Goal: Complete application form: Complete application form

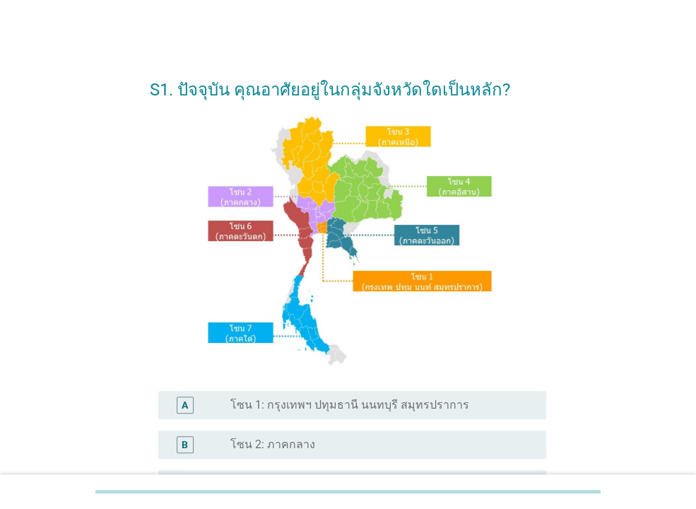
scroll to position [229, 0]
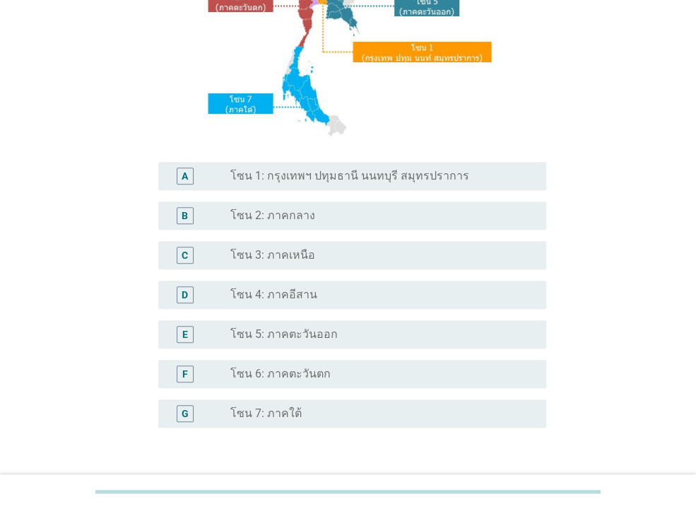
click at [305, 183] on div "radio_button_unchecked โซน 1: กรุงเทพฯ ปทุมธานี นนทบุรี สมุทรปราการ" at bounding box center [382, 176] width 305 height 17
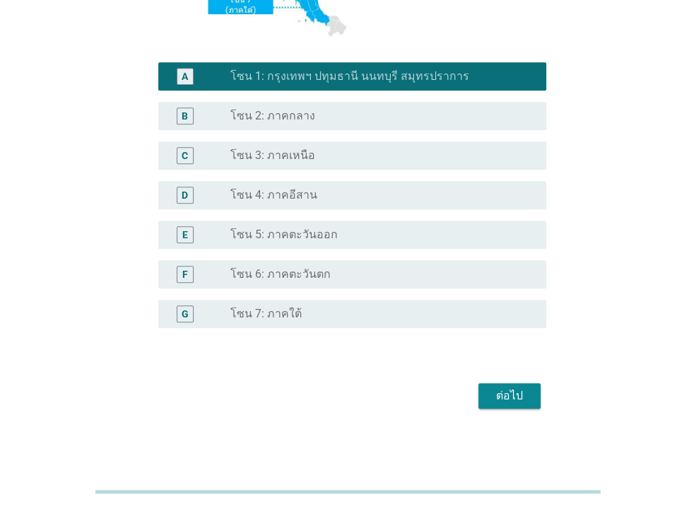
click at [497, 390] on div "ต่อไป" at bounding box center [510, 395] width 40 height 17
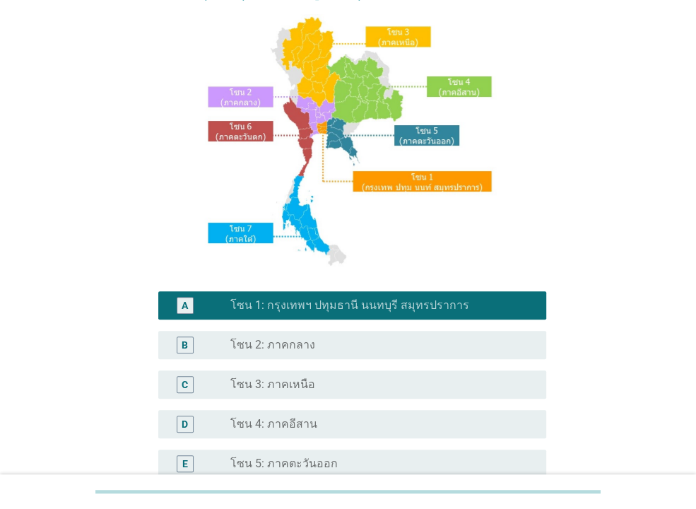
scroll to position [0, 0]
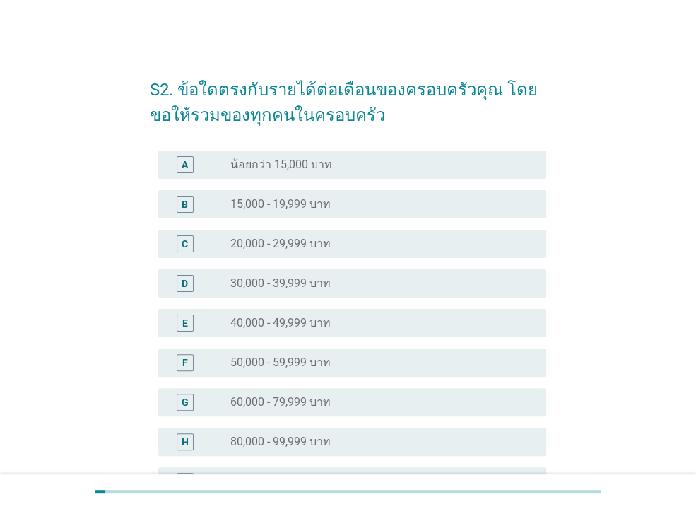
click at [296, 281] on label "30,000 - 39,999 บาท" at bounding box center [280, 283] width 100 height 14
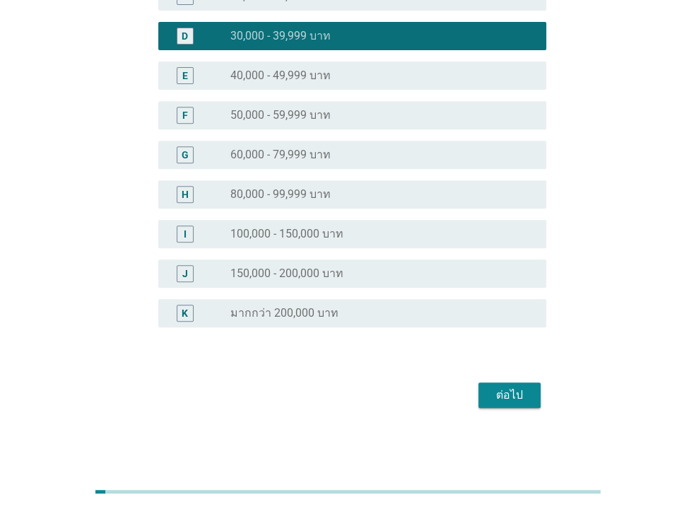
click at [515, 390] on div "ต่อไป" at bounding box center [510, 395] width 40 height 17
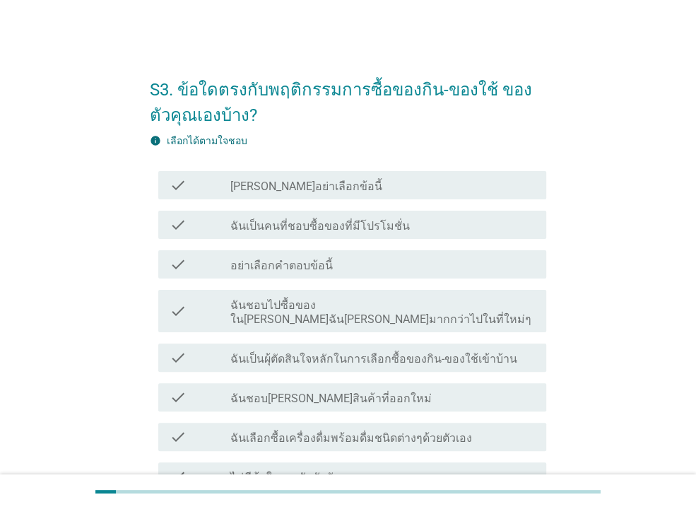
scroll to position [76, 0]
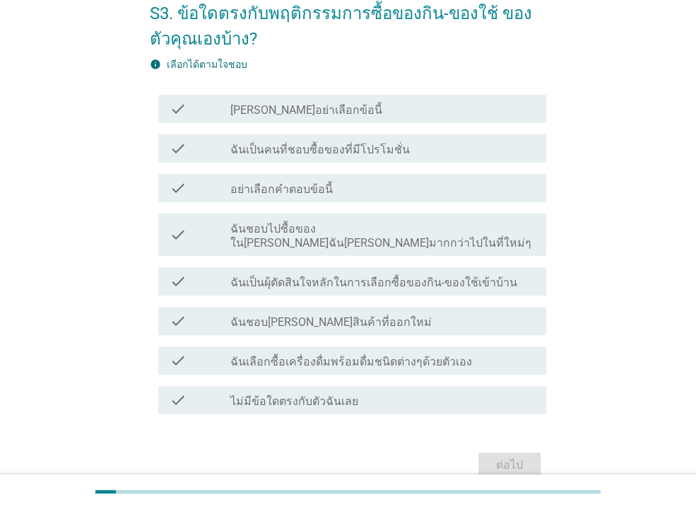
click at [313, 355] on label "ฉันเลือกซื้อเครื่องดื่มพร้อมดื่มชนิดต่างๆด้วยตัวเอง" at bounding box center [351, 362] width 242 height 14
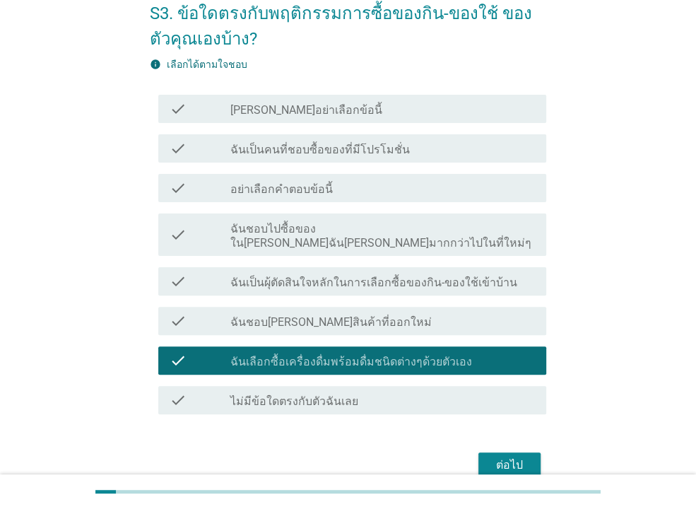
click at [514, 457] on div "ต่อไป" at bounding box center [510, 465] width 40 height 17
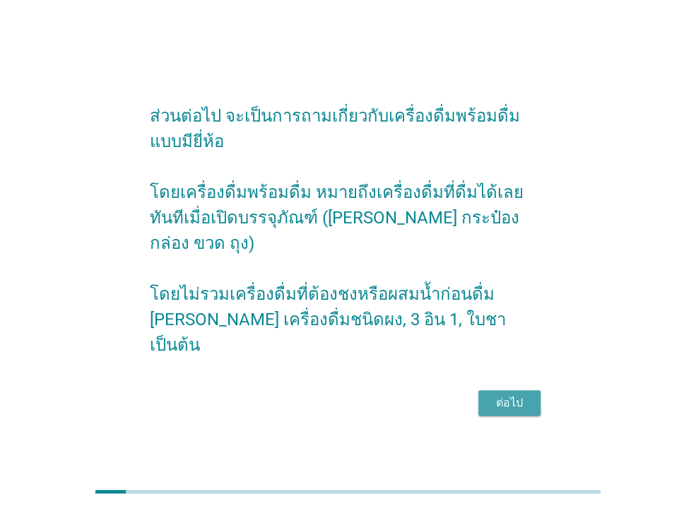
click at [506, 402] on button "ต่อไป" at bounding box center [510, 402] width 62 height 25
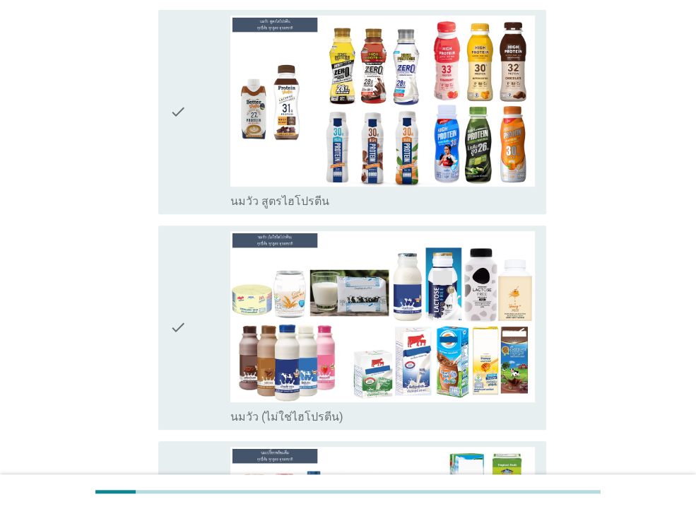
scroll to position [339, 0]
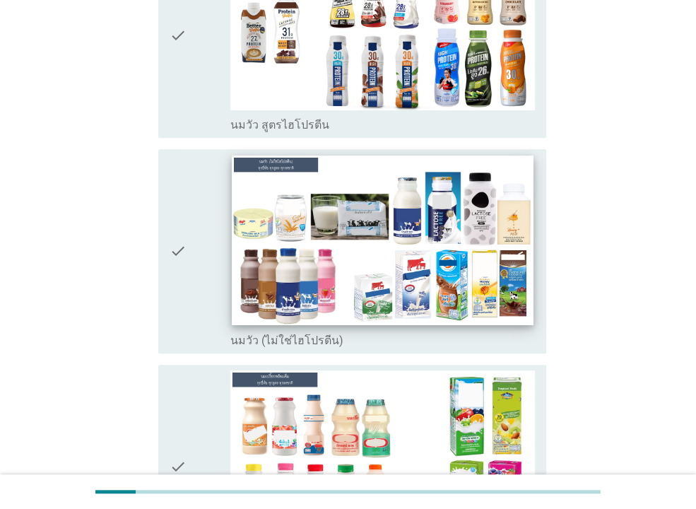
click at [381, 220] on img at bounding box center [382, 241] width 301 height 170
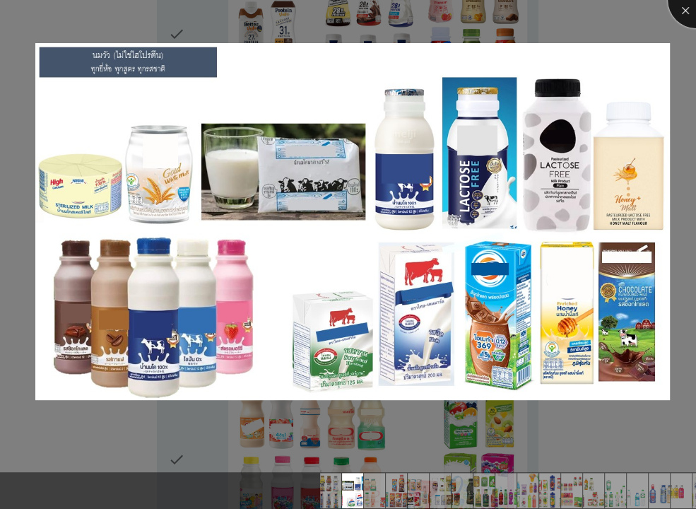
click at [678, 8] on div at bounding box center [696, 0] width 57 height 57
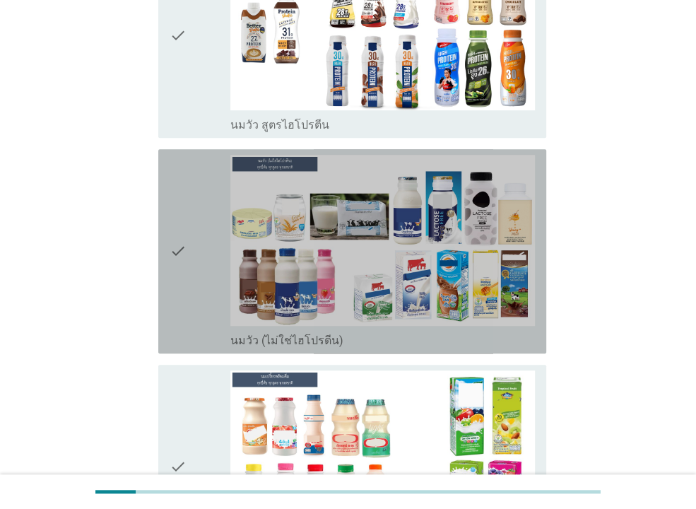
click at [176, 235] on icon "check" at bounding box center [178, 251] width 17 height 193
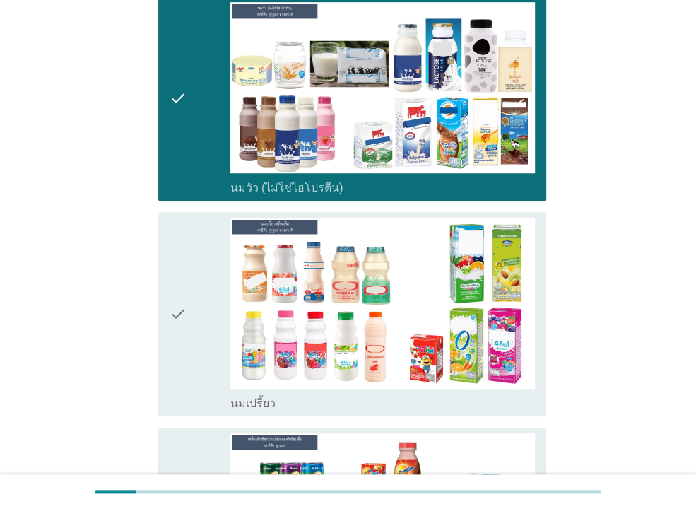
scroll to position [568, 0]
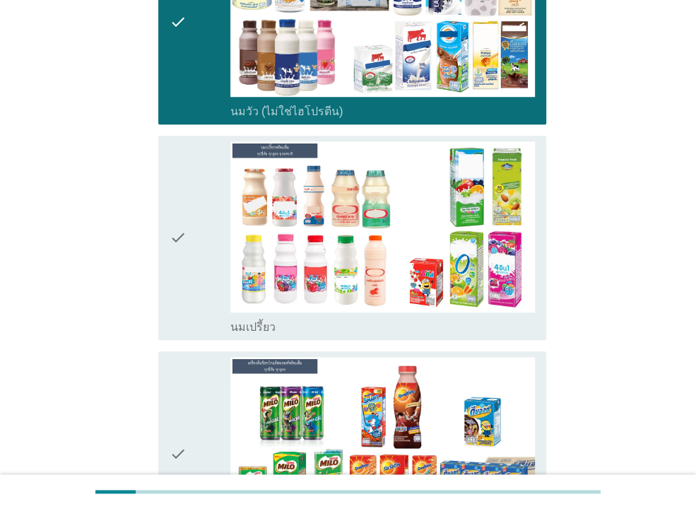
click at [182, 215] on icon "check" at bounding box center [178, 237] width 17 height 193
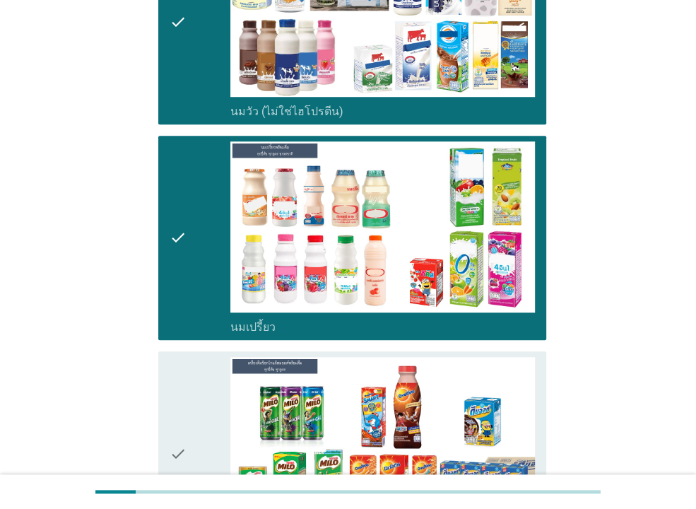
scroll to position [721, 0]
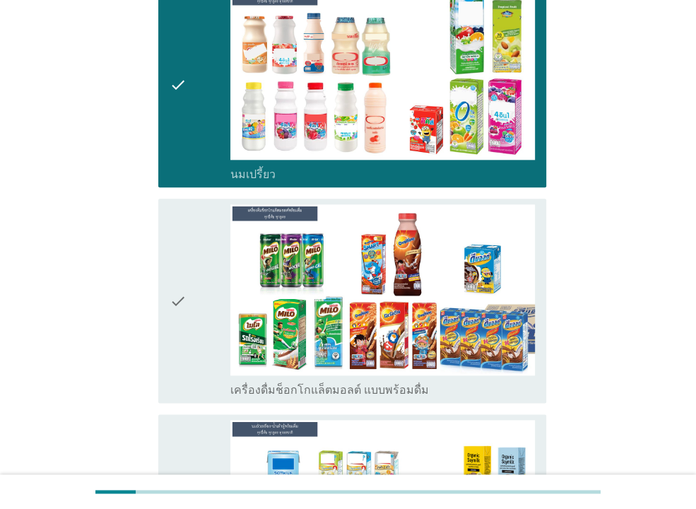
click at [187, 273] on div "check" at bounding box center [200, 300] width 61 height 193
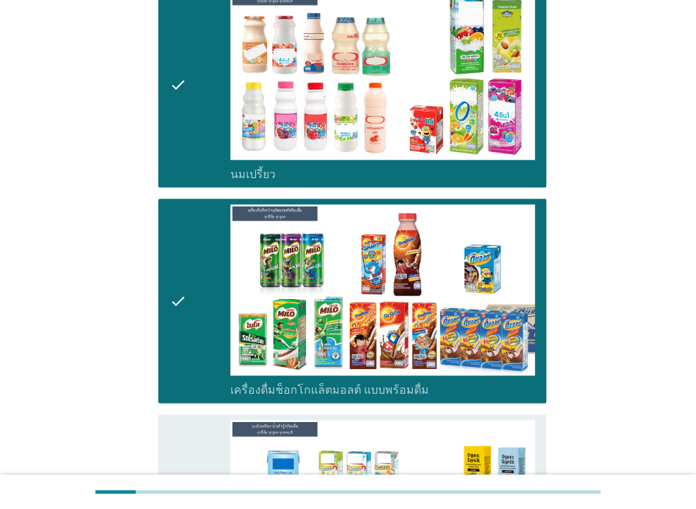
scroll to position [1027, 0]
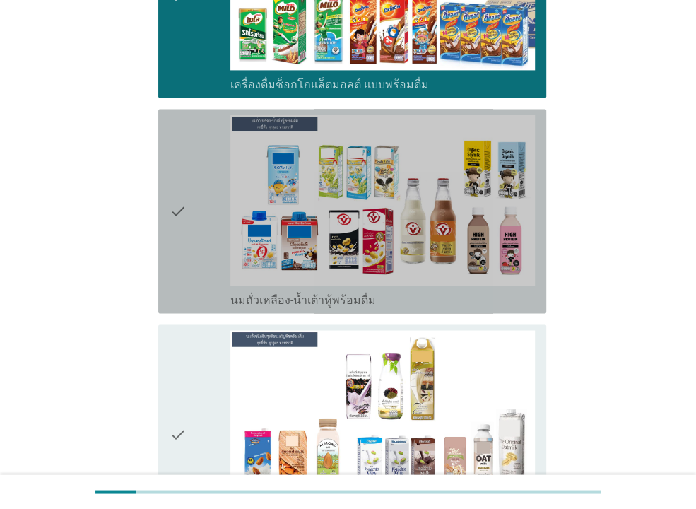
click at [204, 205] on div "check" at bounding box center [200, 211] width 61 height 193
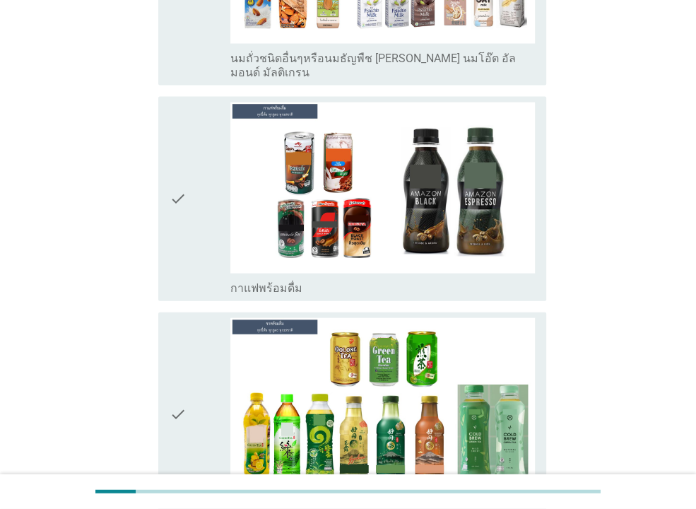
scroll to position [1561, 0]
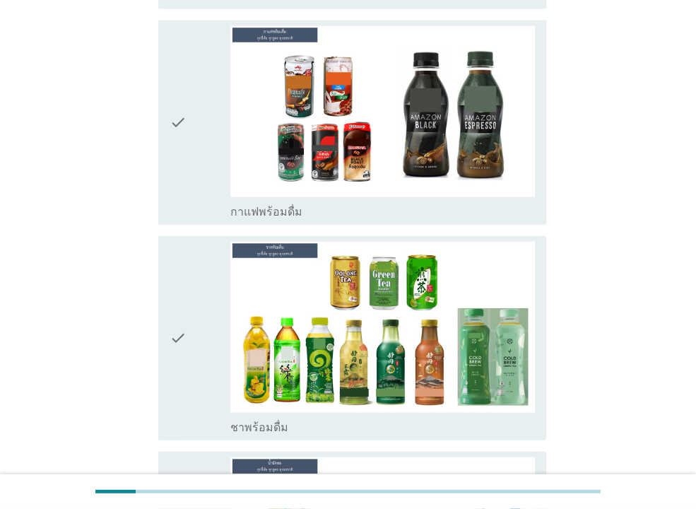
click at [205, 294] on div "check" at bounding box center [200, 338] width 61 height 193
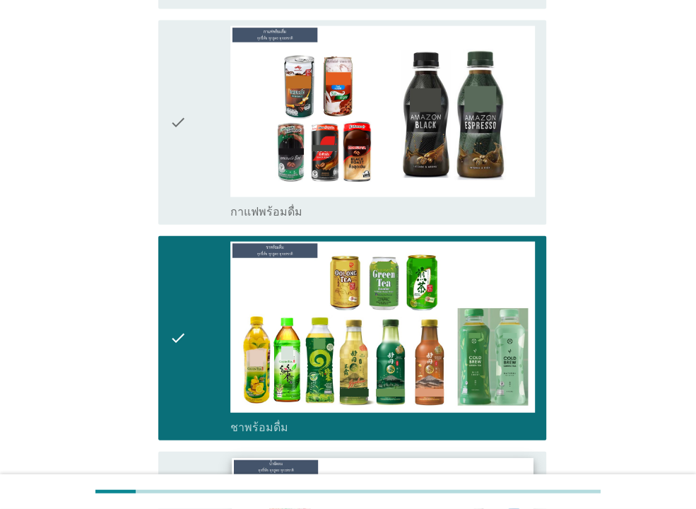
scroll to position [1790, 0]
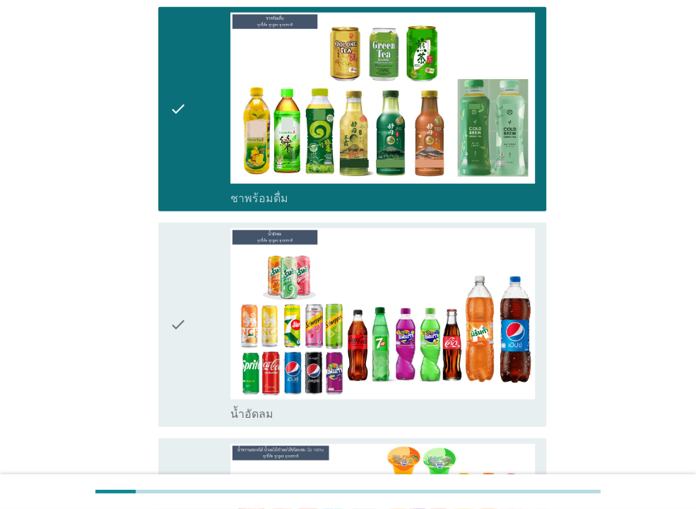
click at [183, 300] on icon "check" at bounding box center [178, 324] width 17 height 193
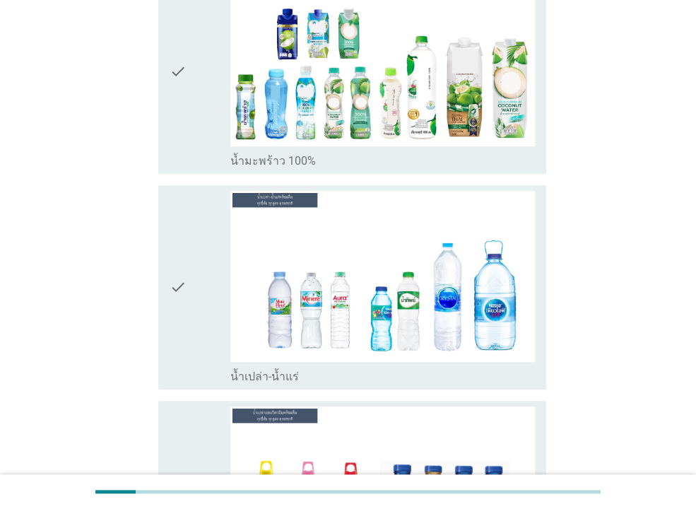
scroll to position [2935, 0]
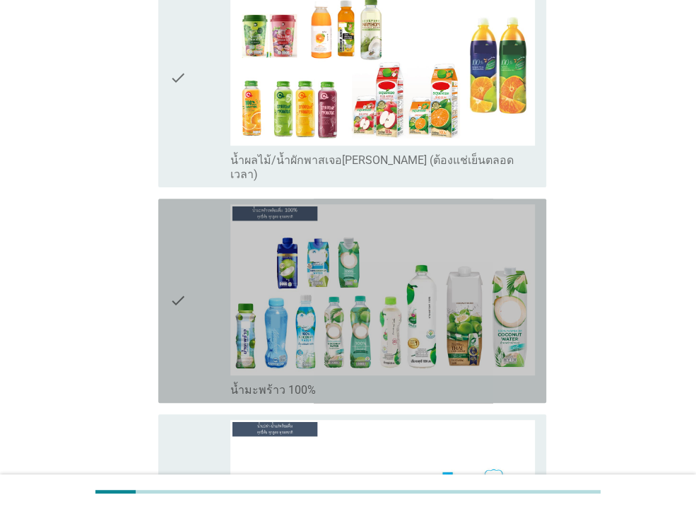
click at [207, 258] on div "check" at bounding box center [200, 300] width 61 height 193
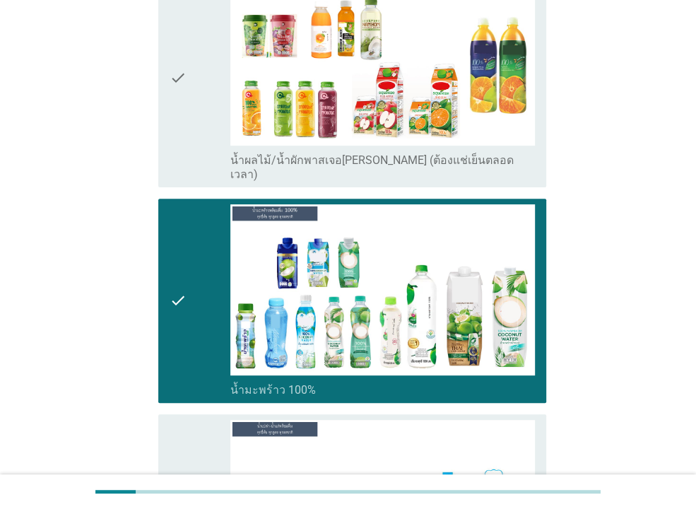
scroll to position [3164, 0]
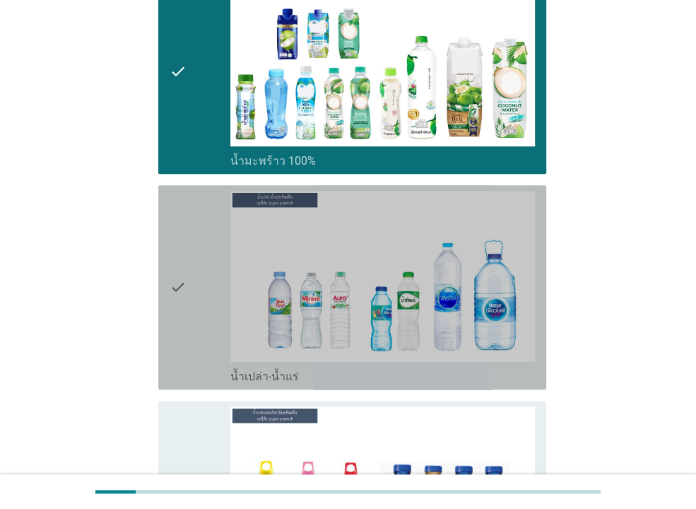
click at [196, 269] on div "check" at bounding box center [200, 287] width 61 height 193
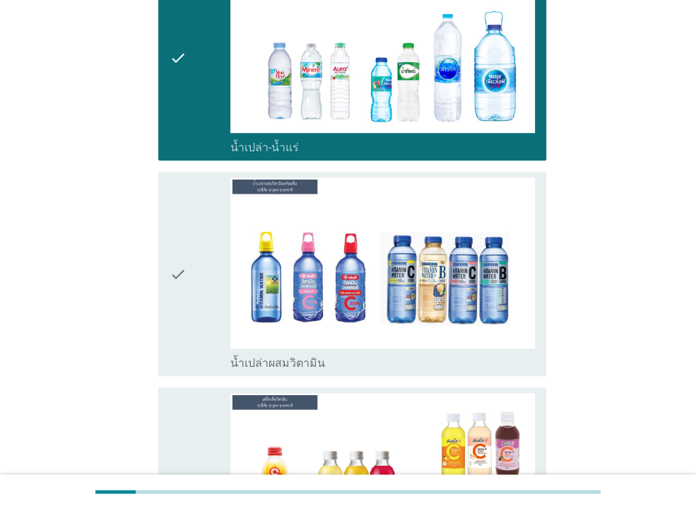
scroll to position [3623, 0]
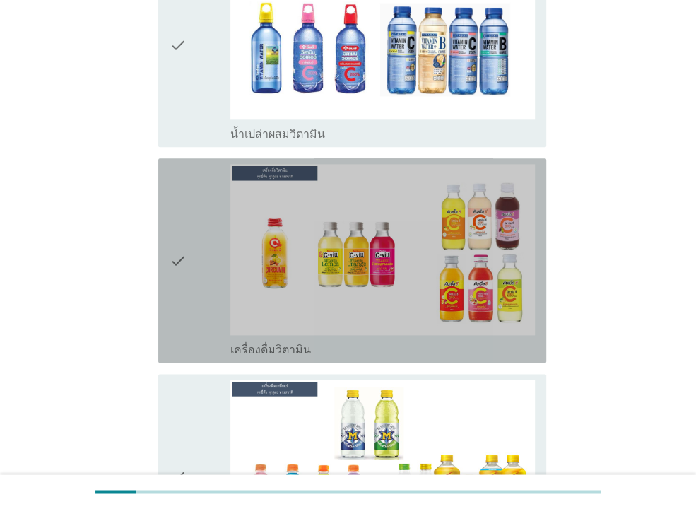
click at [172, 241] on icon "check" at bounding box center [178, 260] width 17 height 193
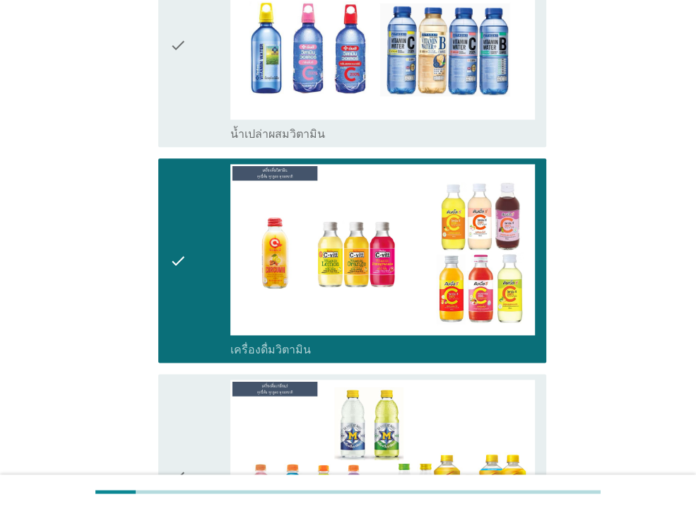
scroll to position [3775, 0]
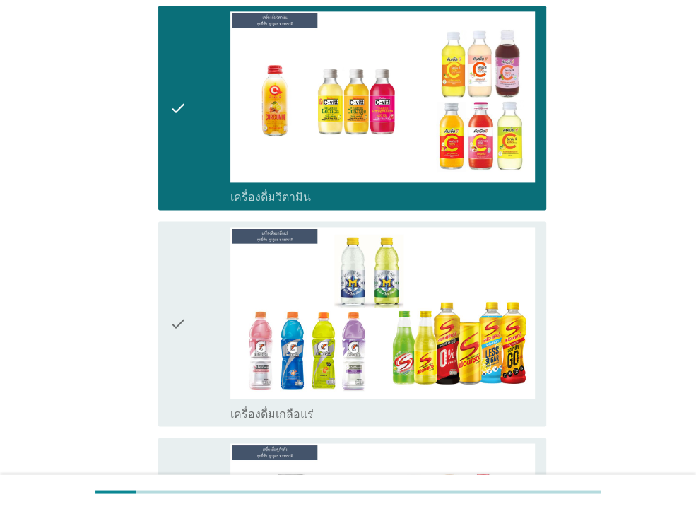
click at [190, 288] on div "check" at bounding box center [200, 323] width 61 height 193
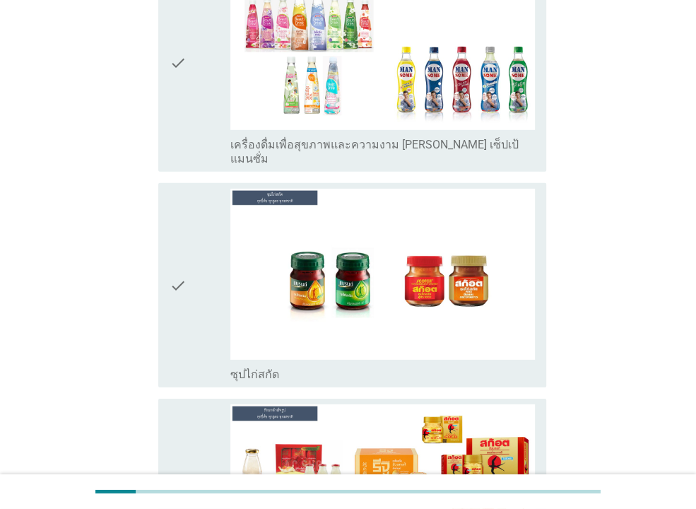
scroll to position [4997, 0]
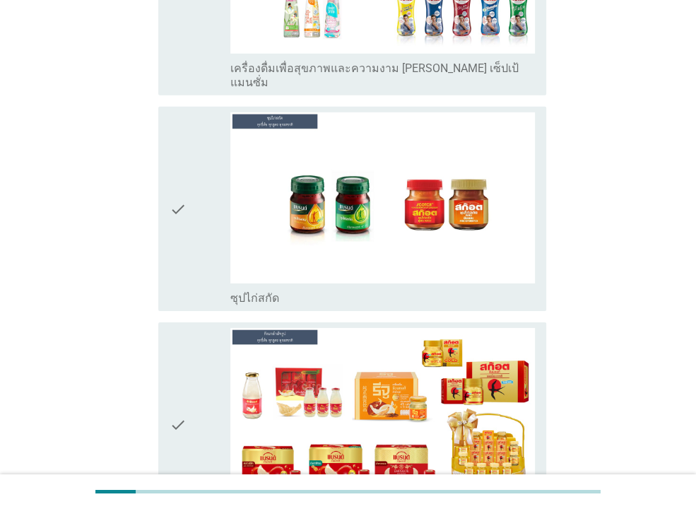
click at [201, 175] on div "check" at bounding box center [200, 208] width 61 height 193
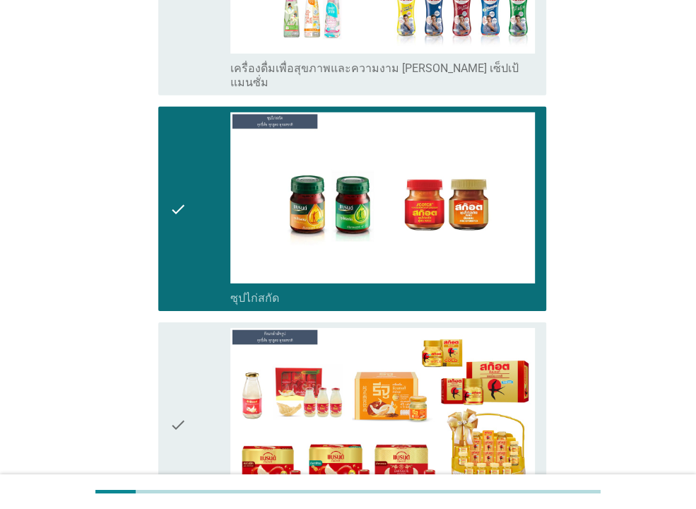
scroll to position [5086, 0]
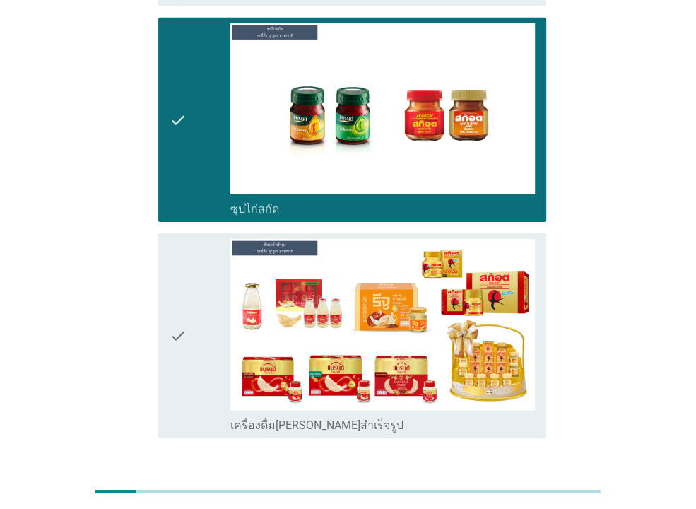
click at [491, 481] on div "ต่อไป" at bounding box center [510, 489] width 40 height 17
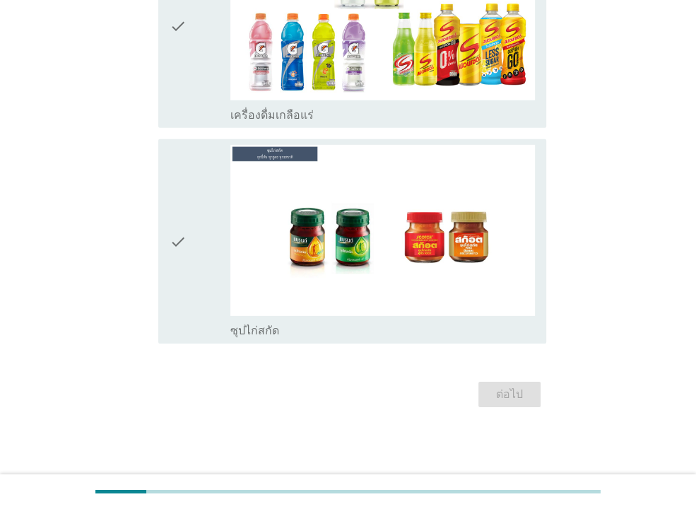
scroll to position [0, 0]
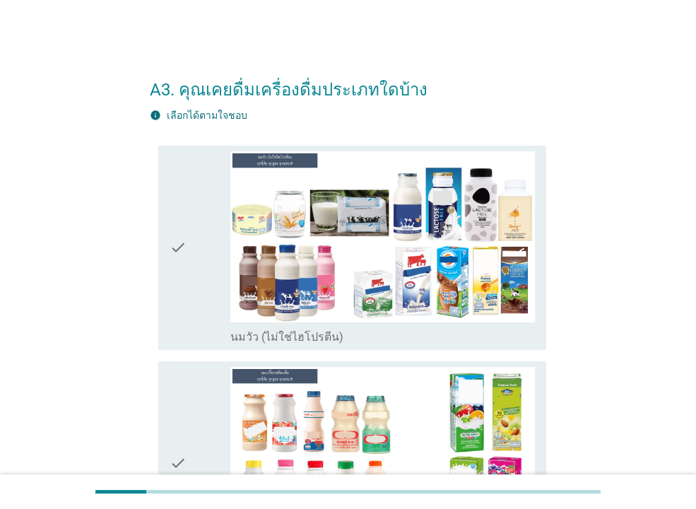
click at [173, 281] on icon "check" at bounding box center [178, 247] width 17 height 193
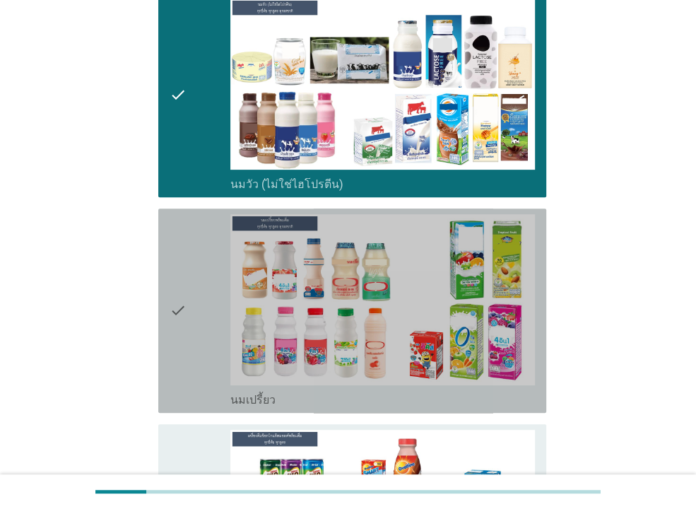
click at [189, 254] on div "check" at bounding box center [200, 310] width 61 height 193
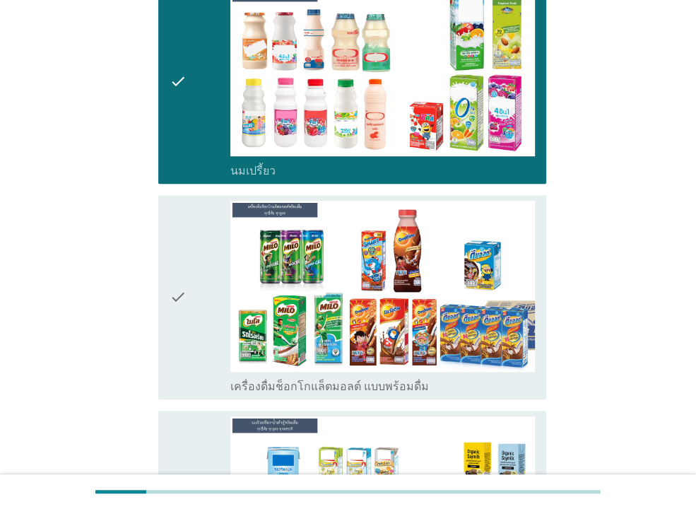
scroll to position [458, 0]
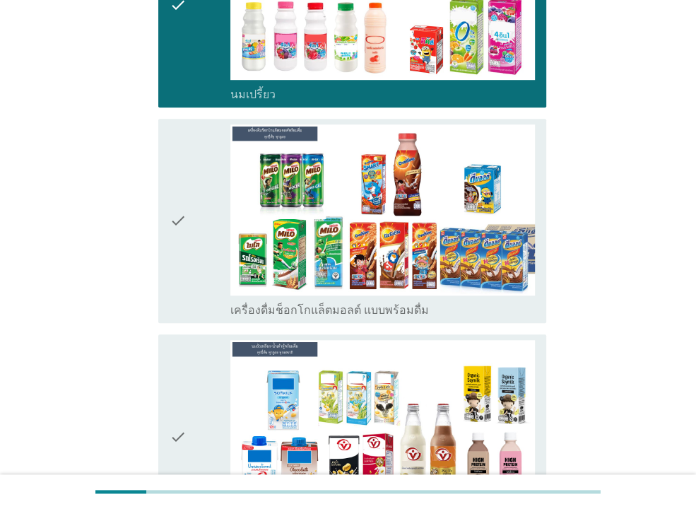
click at [205, 248] on div "check" at bounding box center [200, 220] width 61 height 193
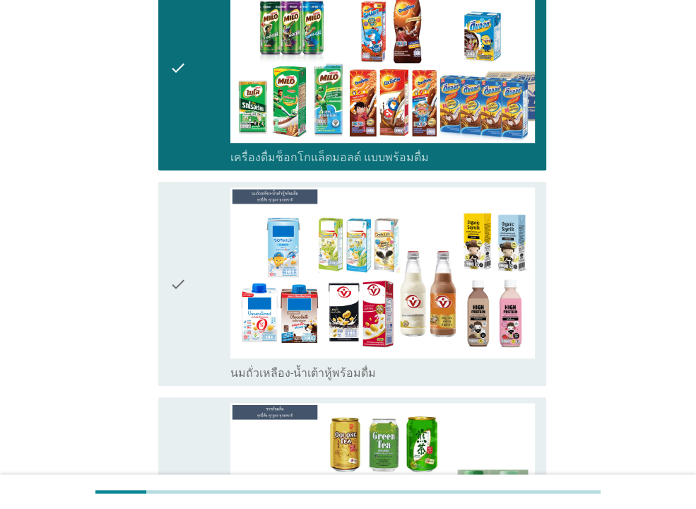
click at [204, 268] on div "check" at bounding box center [200, 283] width 61 height 193
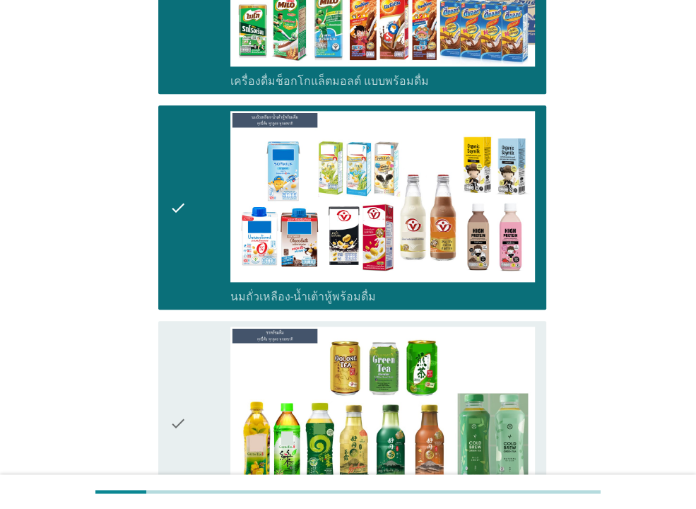
scroll to position [840, 0]
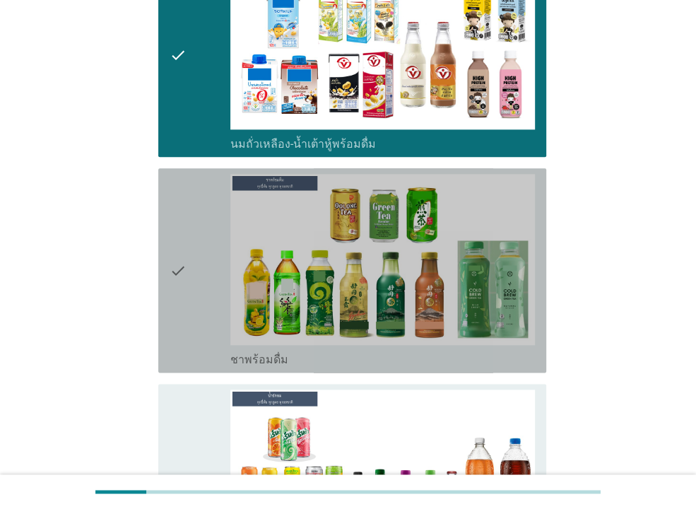
click at [204, 258] on div "check" at bounding box center [200, 270] width 61 height 193
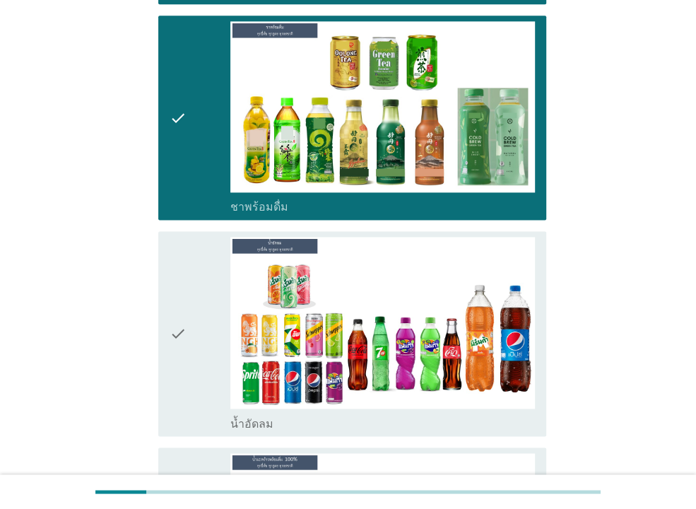
click at [203, 286] on div "check" at bounding box center [200, 333] width 61 height 193
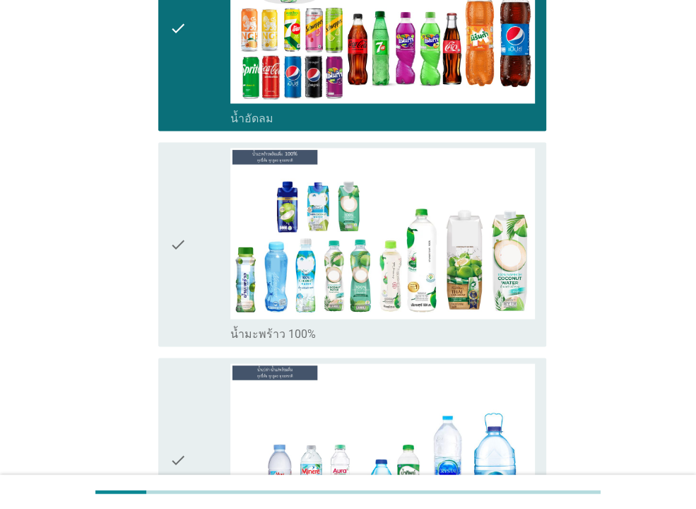
click at [202, 277] on div "check" at bounding box center [200, 244] width 61 height 193
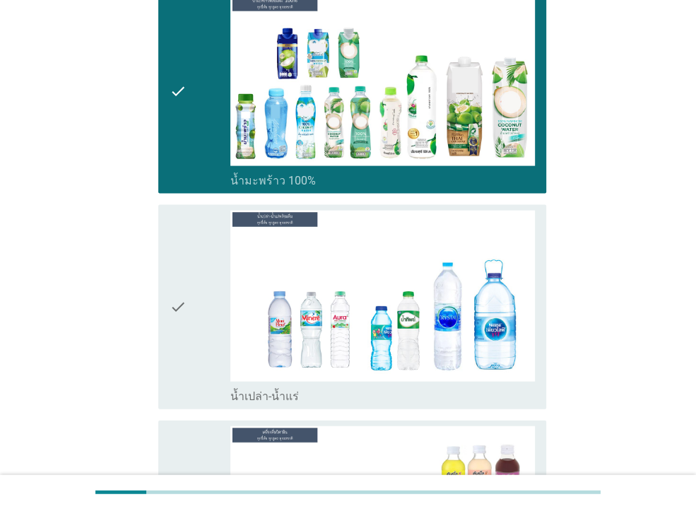
click at [203, 298] on div "check" at bounding box center [200, 307] width 61 height 193
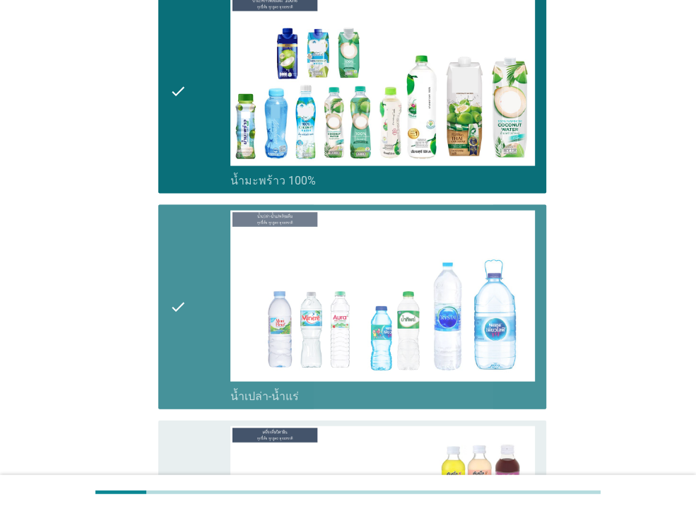
scroll to position [1680, 0]
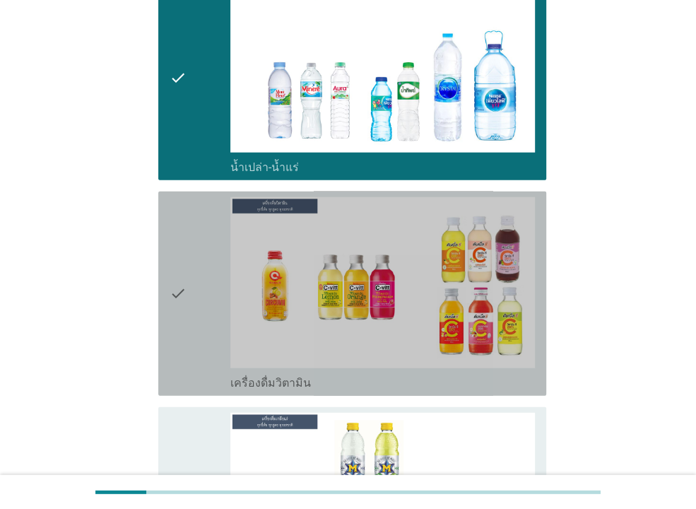
click at [190, 302] on div "check" at bounding box center [200, 293] width 61 height 193
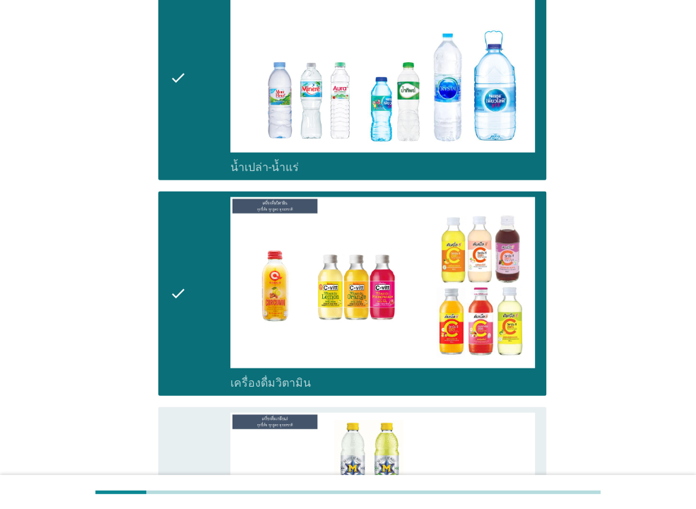
scroll to position [1909, 0]
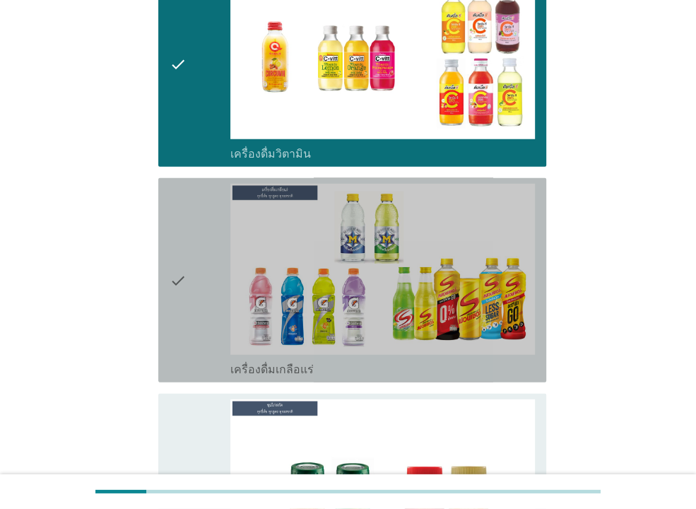
click at [185, 308] on icon "check" at bounding box center [178, 280] width 17 height 193
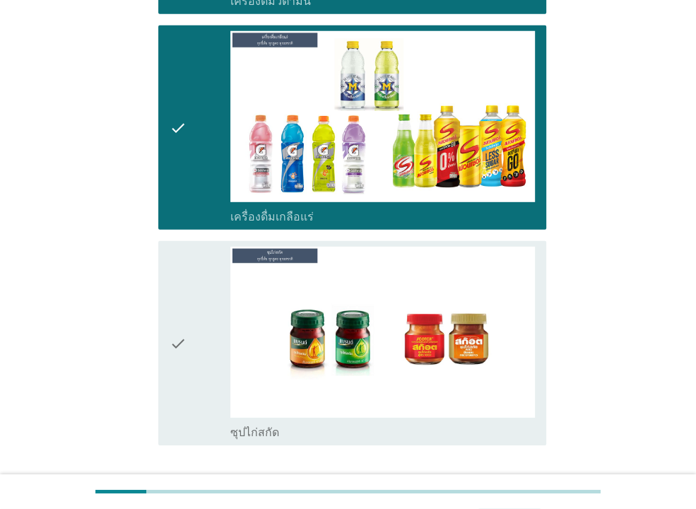
click at [197, 320] on div "check" at bounding box center [200, 343] width 61 height 193
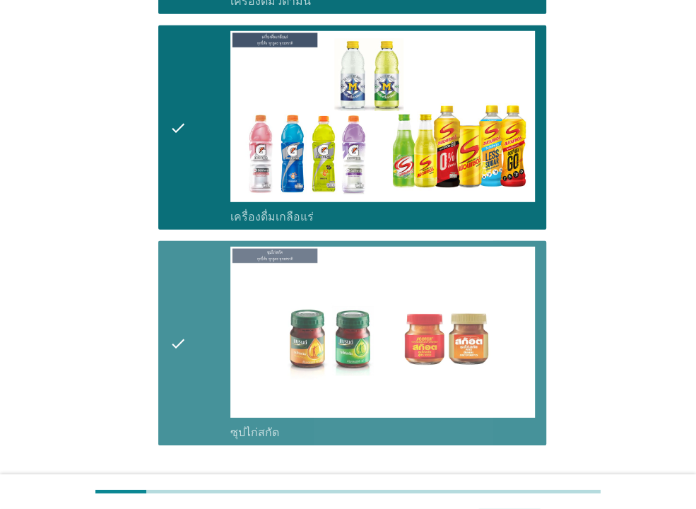
scroll to position [2158, 0]
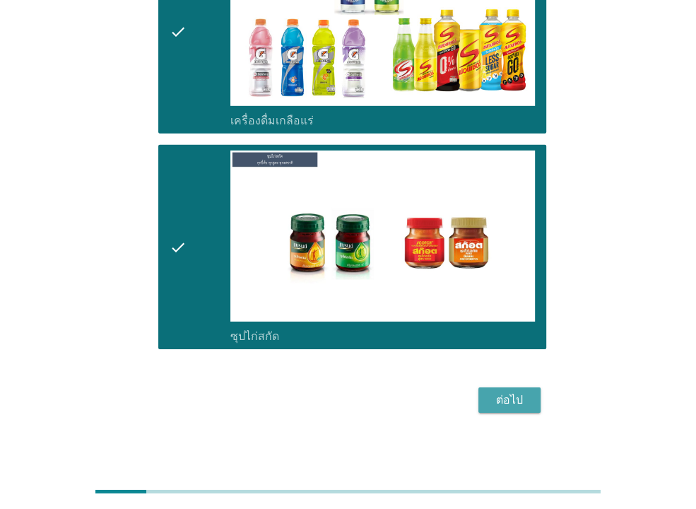
click at [508, 396] on div "ต่อไป" at bounding box center [510, 400] width 40 height 17
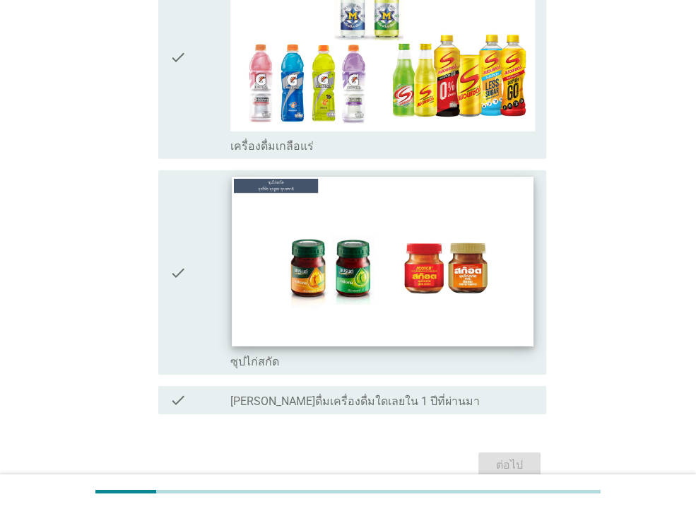
scroll to position [0, 0]
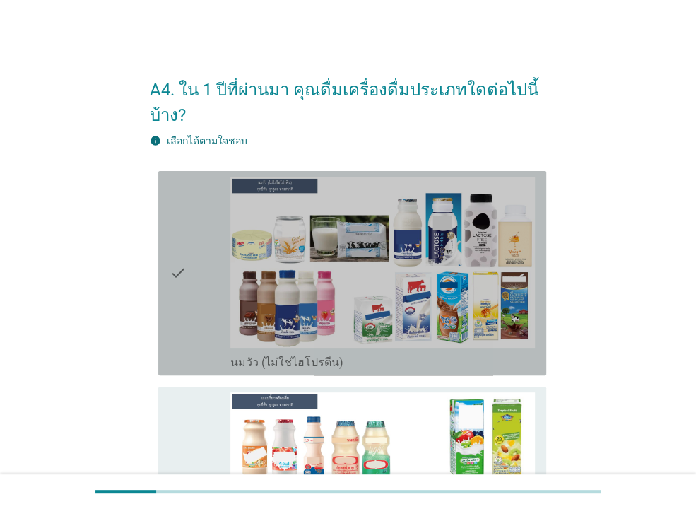
click at [190, 276] on div "check" at bounding box center [200, 273] width 61 height 193
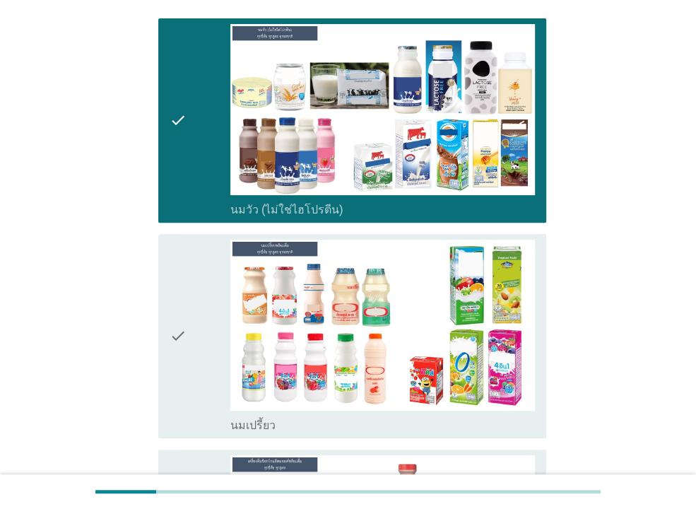
scroll to position [229, 0]
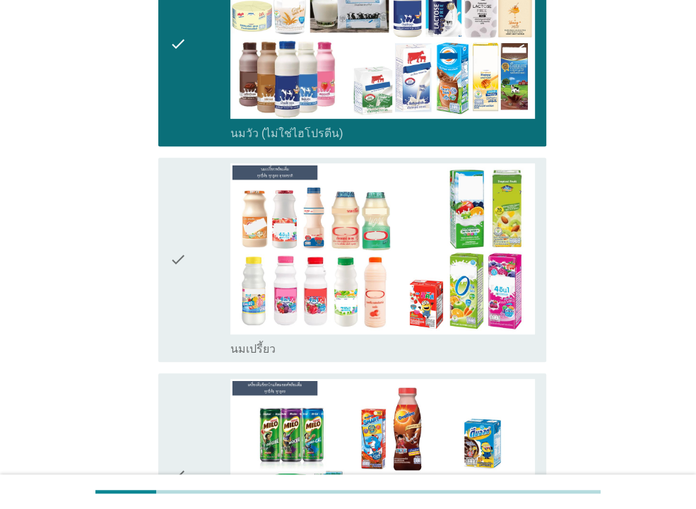
click at [187, 269] on icon "check" at bounding box center [178, 259] width 17 height 193
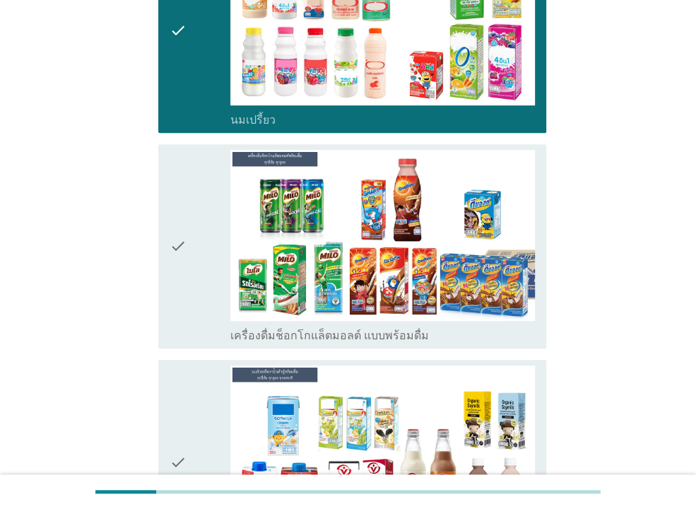
scroll to position [687, 0]
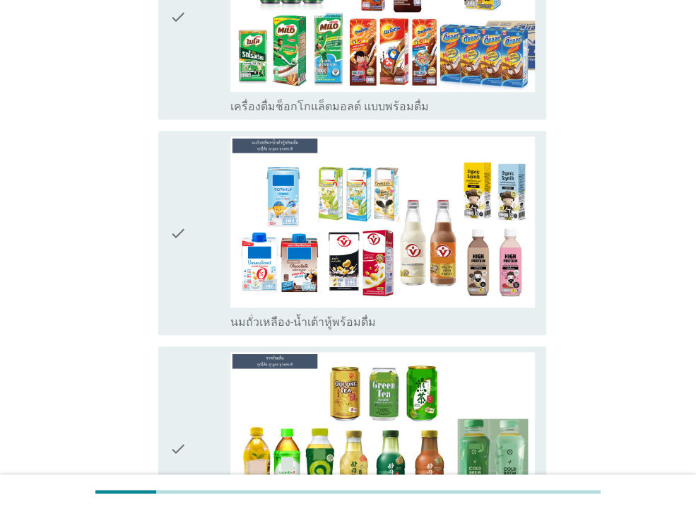
click at [192, 252] on div "check" at bounding box center [200, 232] width 61 height 193
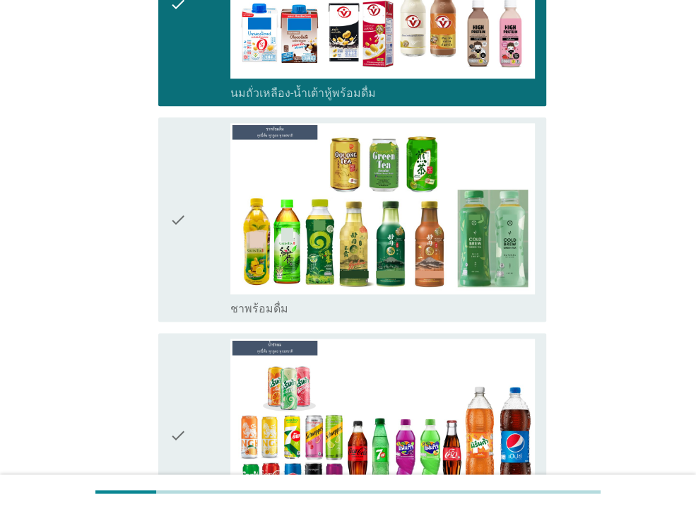
scroll to position [1145, 0]
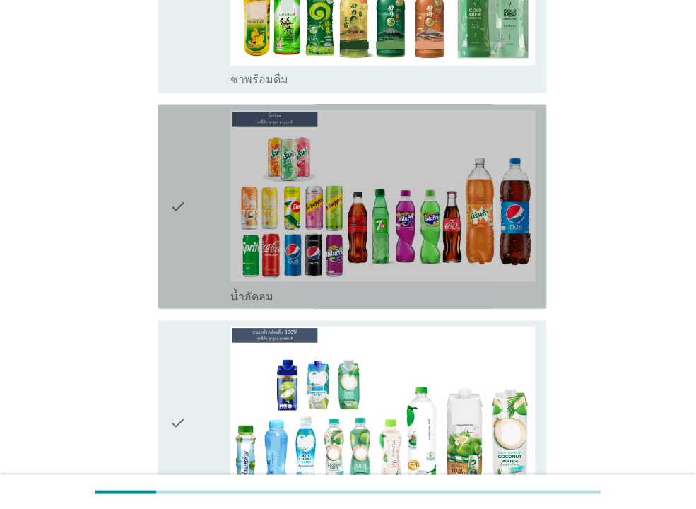
click at [173, 235] on icon "check" at bounding box center [178, 206] width 17 height 193
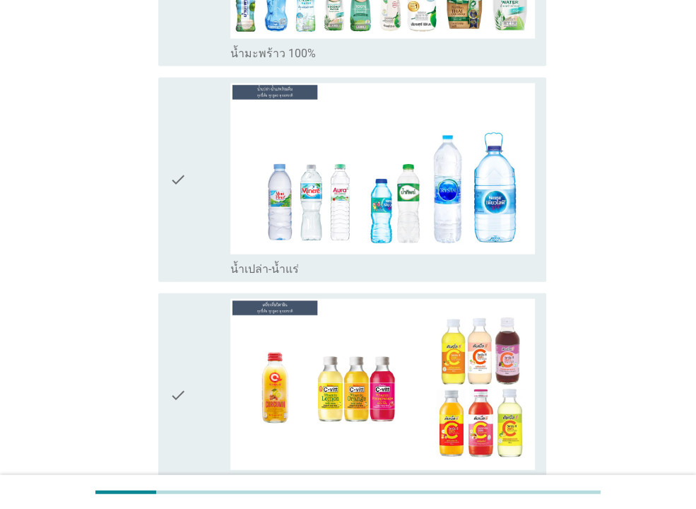
scroll to position [1374, 0]
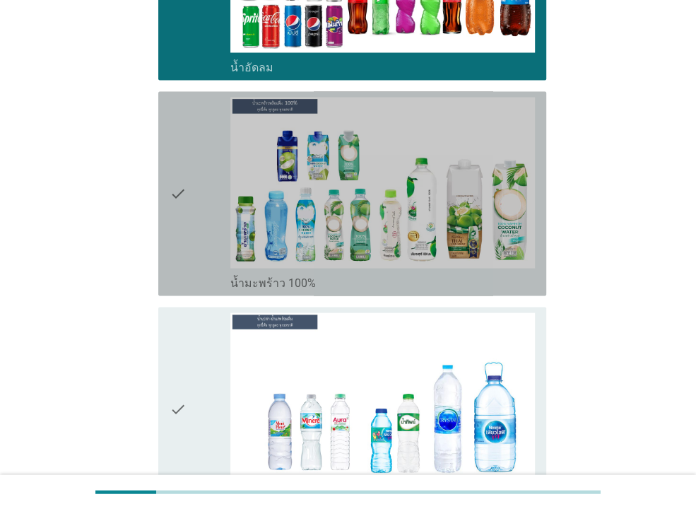
click at [199, 226] on div "check" at bounding box center [200, 193] width 61 height 193
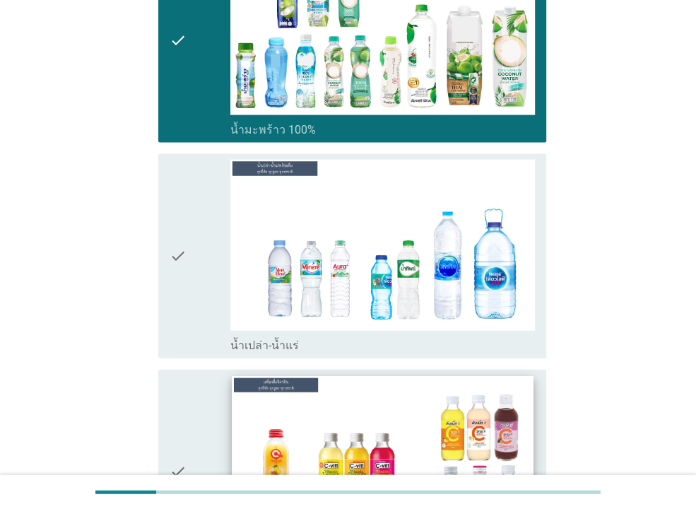
scroll to position [1603, 0]
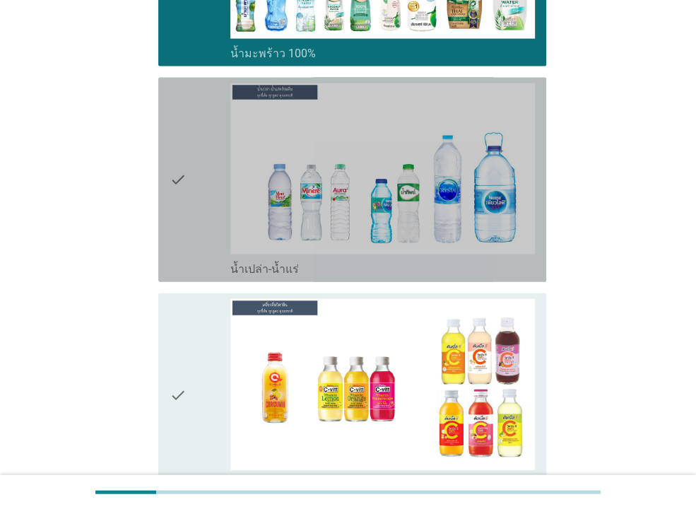
click at [192, 234] on div "check" at bounding box center [200, 179] width 61 height 193
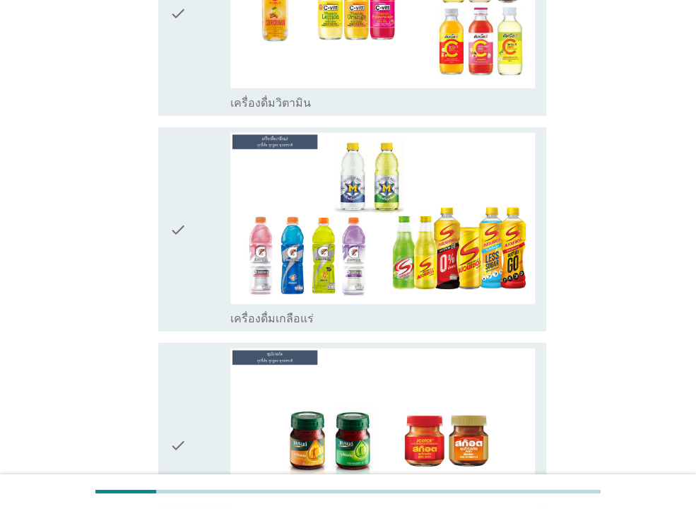
scroll to position [2214, 0]
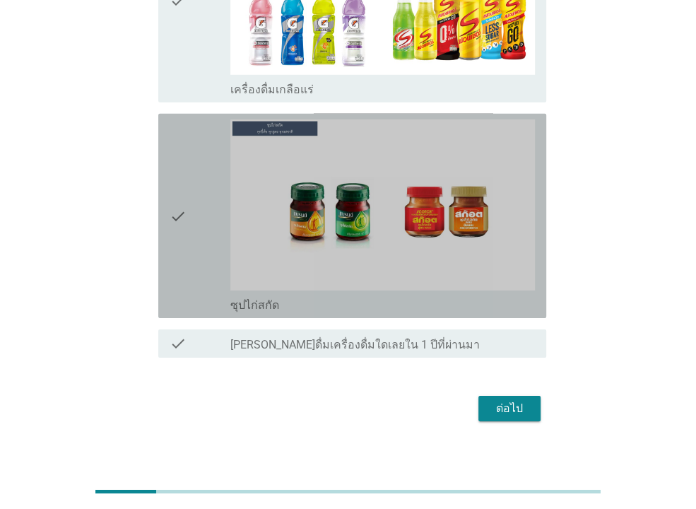
click at [185, 256] on icon "check" at bounding box center [178, 215] width 17 height 193
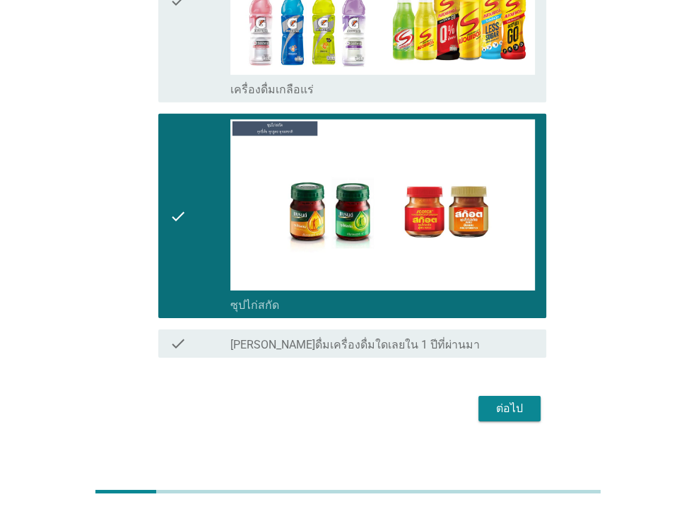
click at [512, 411] on div "ต่อไป" at bounding box center [510, 408] width 40 height 17
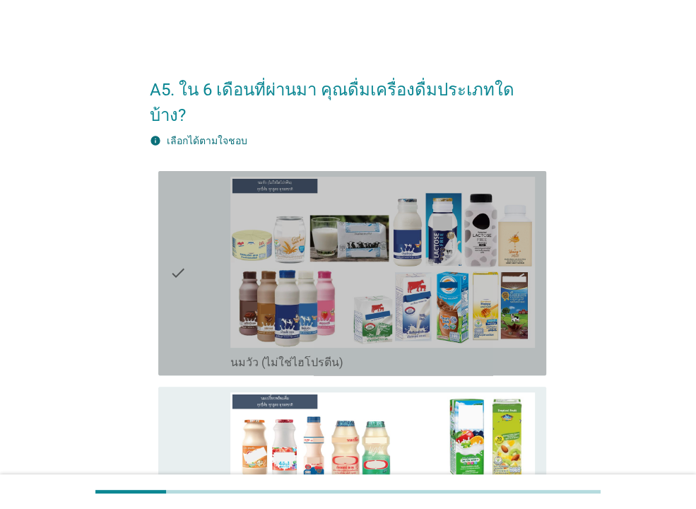
click at [219, 259] on div "check" at bounding box center [200, 273] width 61 height 193
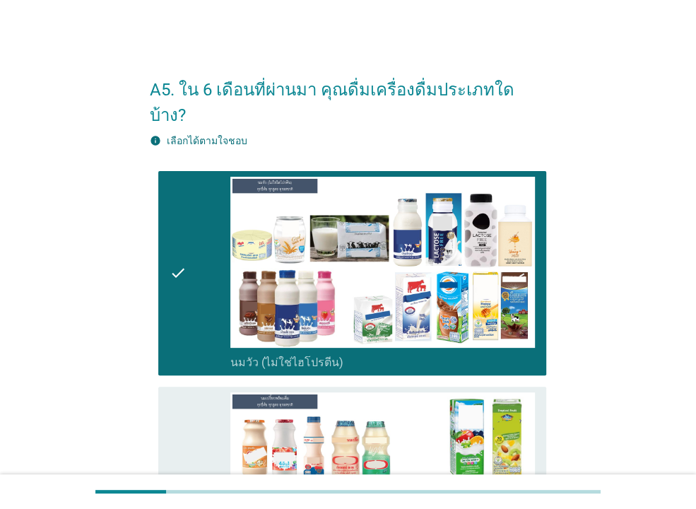
scroll to position [229, 0]
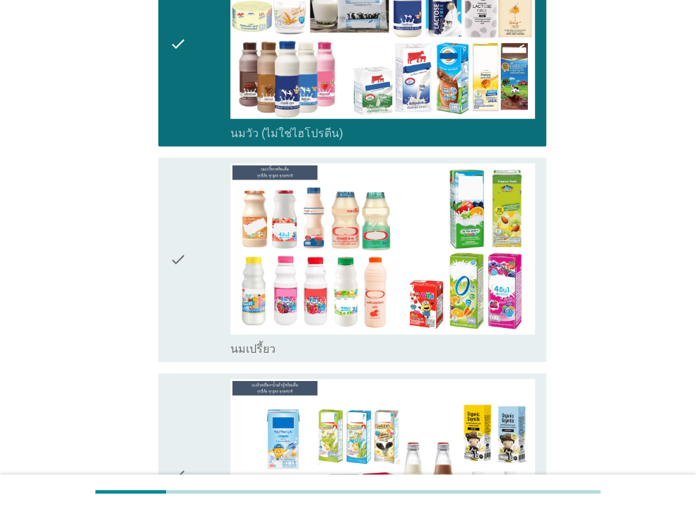
click at [184, 269] on icon "check" at bounding box center [178, 259] width 17 height 193
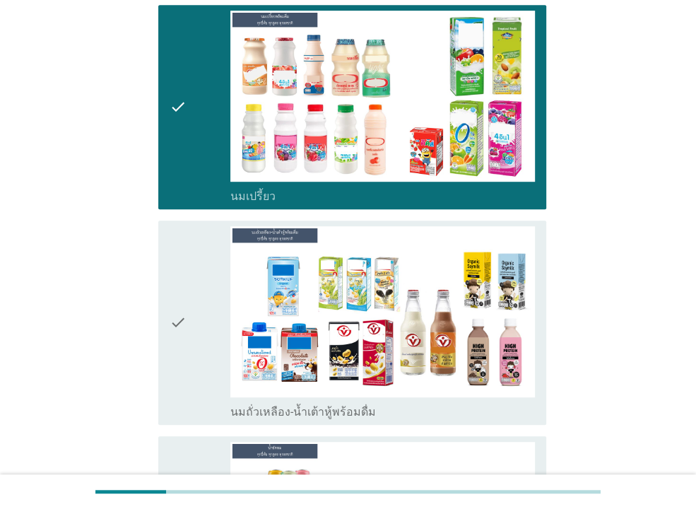
click at [197, 287] on div "check" at bounding box center [200, 322] width 61 height 193
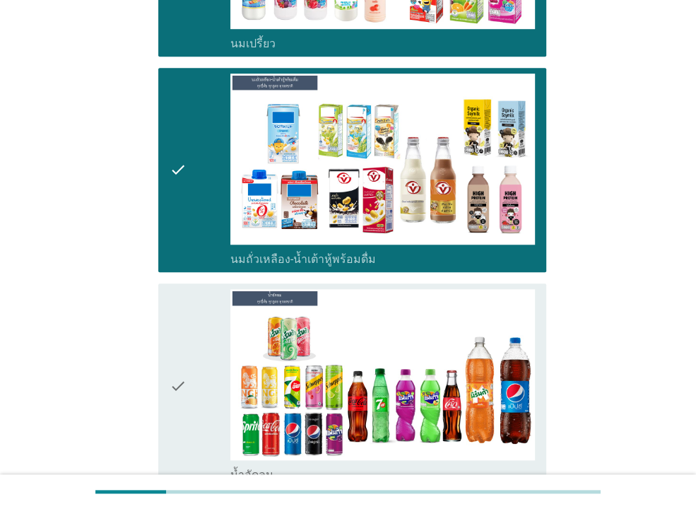
click at [197, 322] on div "check" at bounding box center [200, 385] width 61 height 193
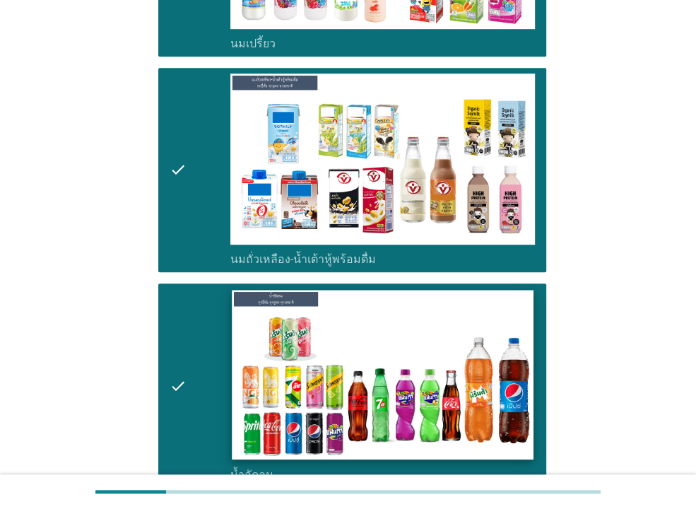
scroll to position [687, 0]
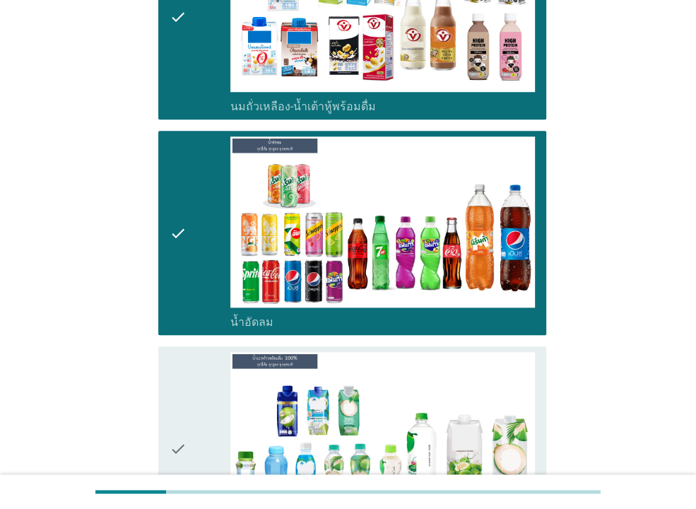
click at [189, 369] on div "check" at bounding box center [200, 448] width 61 height 193
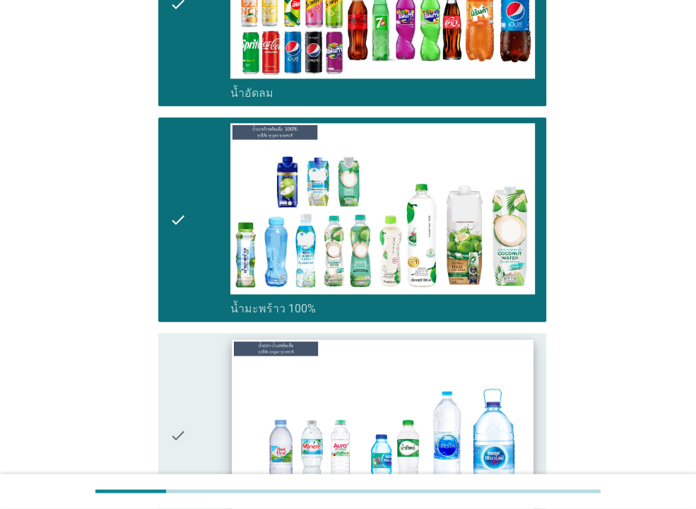
scroll to position [993, 0]
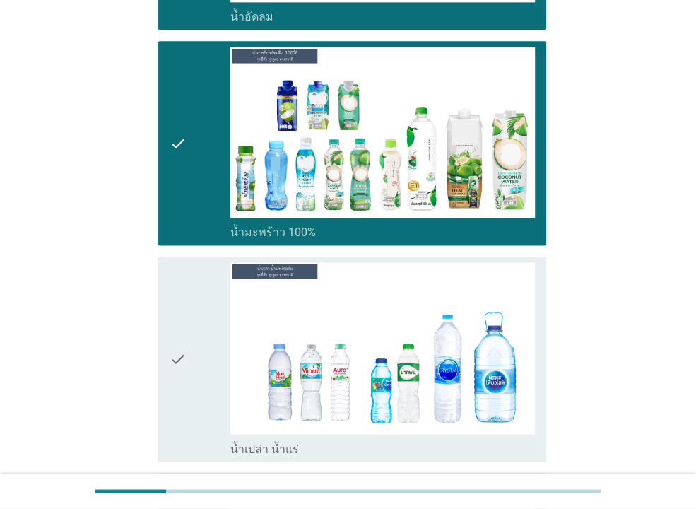
click at [194, 177] on div "check" at bounding box center [200, 143] width 61 height 193
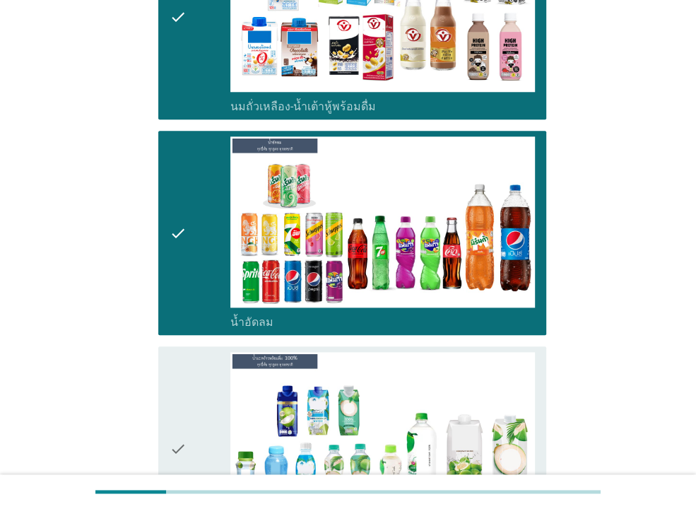
scroll to position [916, 0]
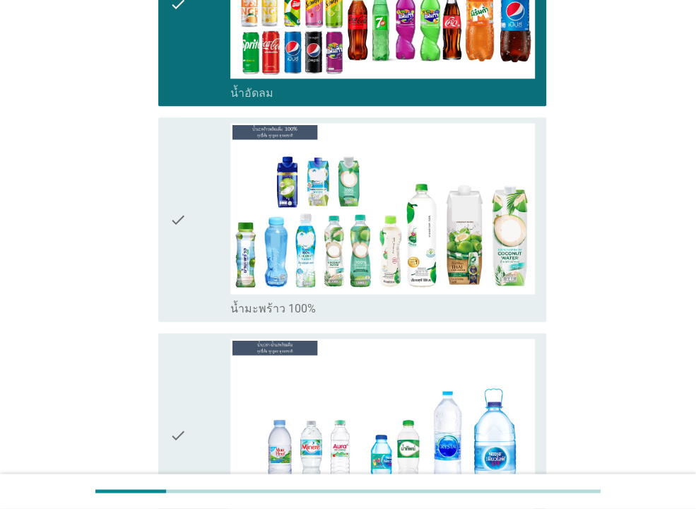
click at [201, 230] on div "check" at bounding box center [200, 219] width 61 height 193
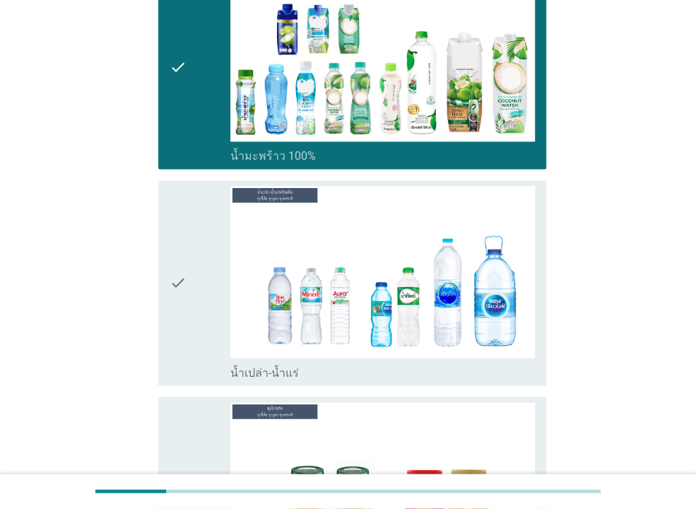
click at [197, 242] on div "check" at bounding box center [200, 282] width 61 height 193
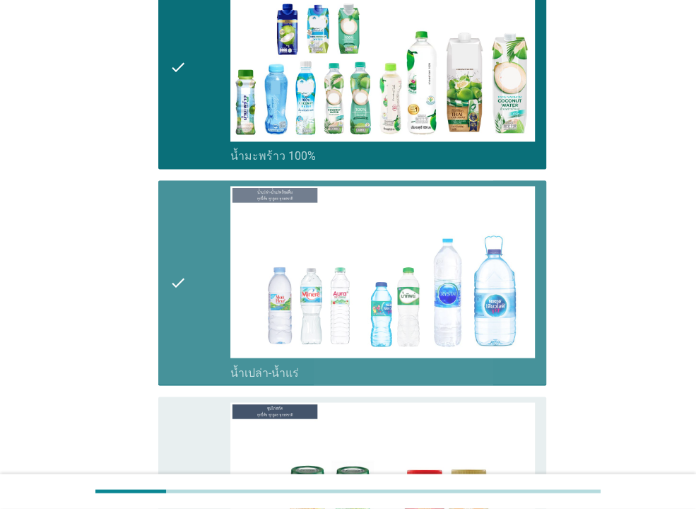
scroll to position [1298, 0]
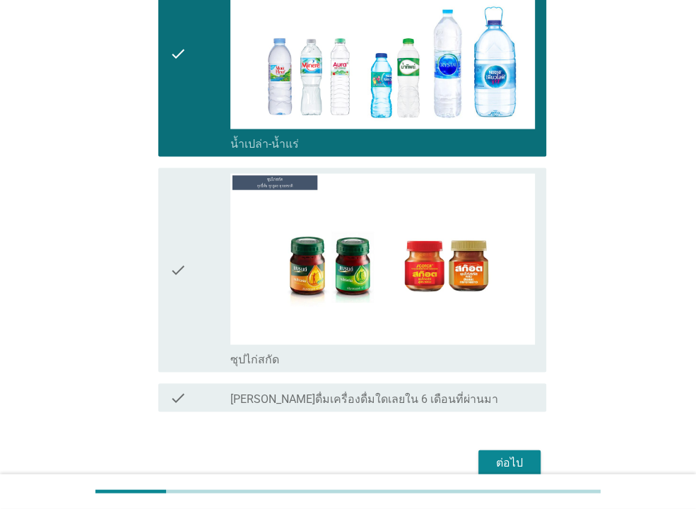
click at [203, 262] on div "check" at bounding box center [200, 269] width 61 height 193
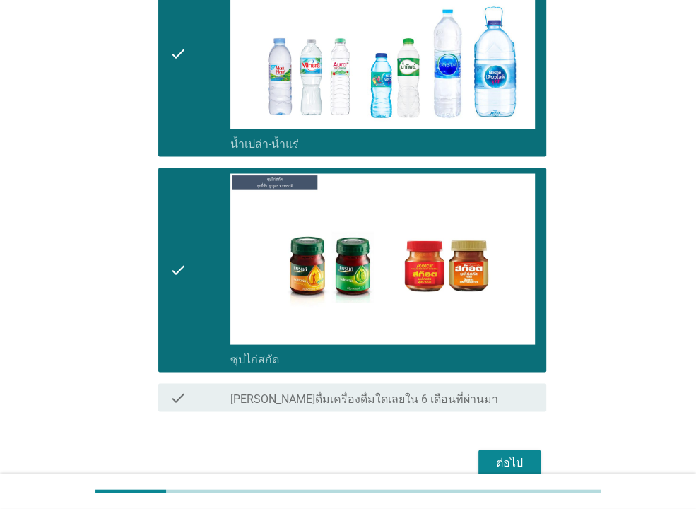
click at [514, 454] on div "ต่อไป" at bounding box center [510, 462] width 40 height 17
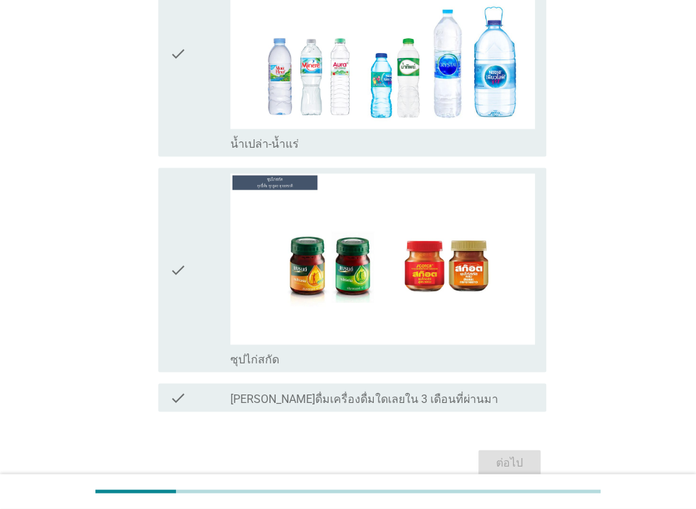
scroll to position [0, 0]
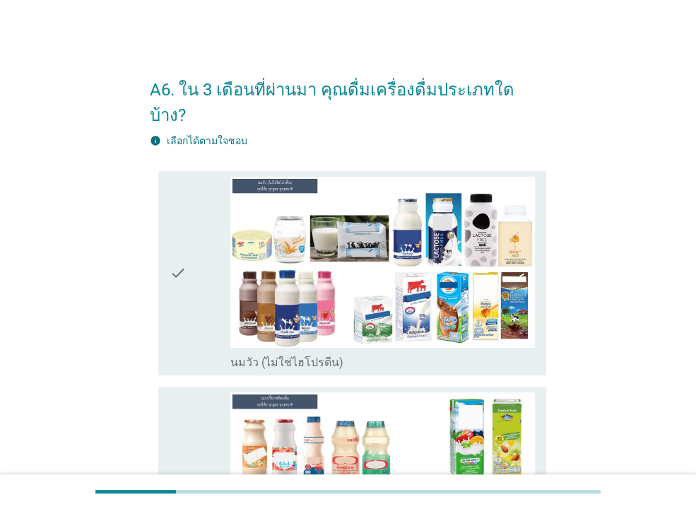
click at [201, 275] on div "check" at bounding box center [200, 273] width 61 height 193
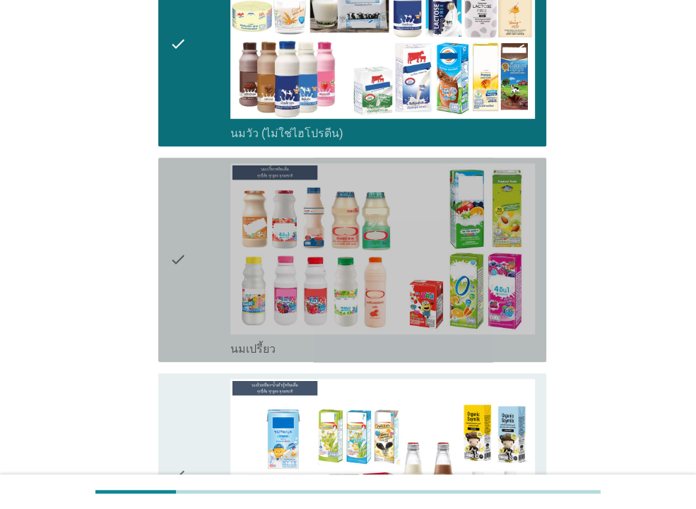
click at [203, 259] on div "check" at bounding box center [200, 259] width 61 height 193
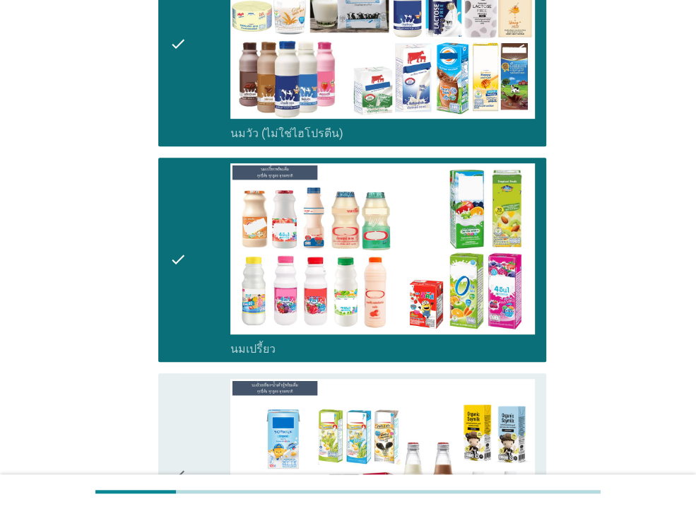
scroll to position [458, 0]
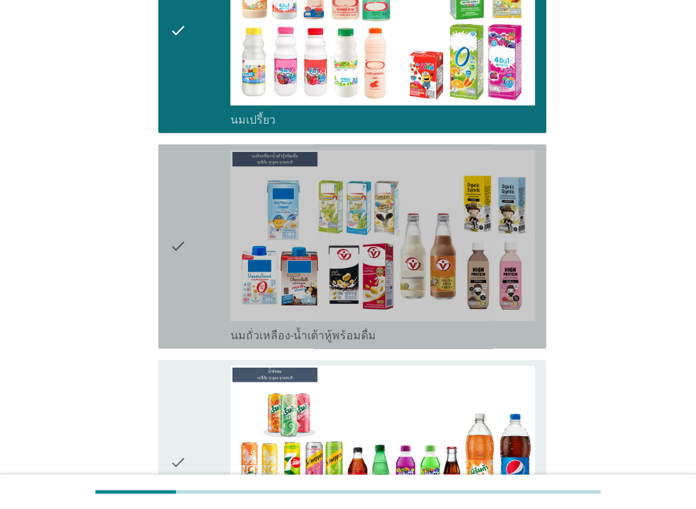
click at [216, 262] on div "check" at bounding box center [200, 246] width 61 height 193
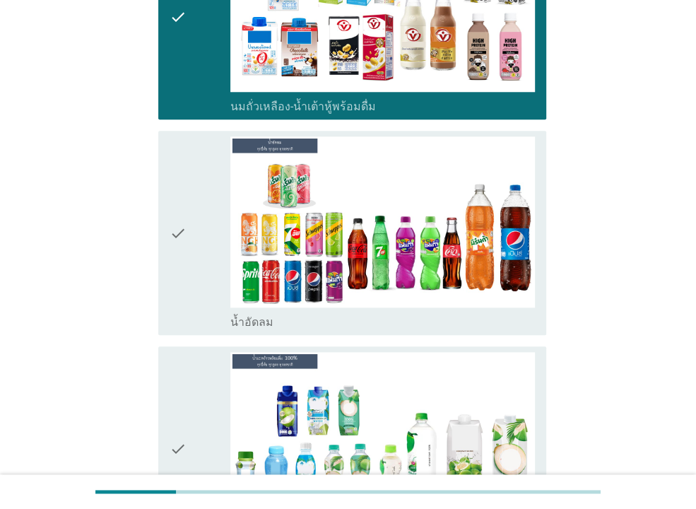
click at [199, 254] on div "check" at bounding box center [200, 232] width 61 height 193
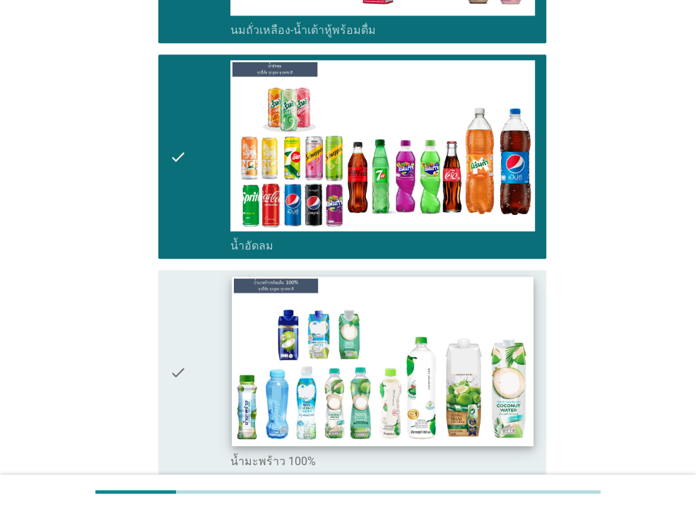
scroll to position [840, 0]
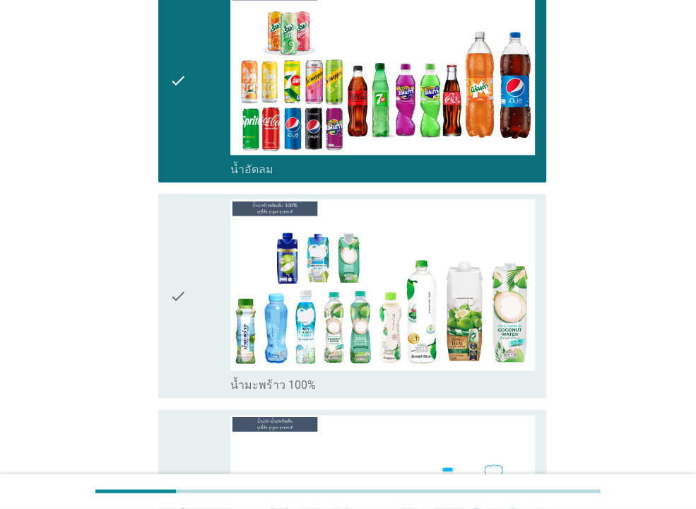
click at [201, 283] on div "check" at bounding box center [200, 295] width 61 height 193
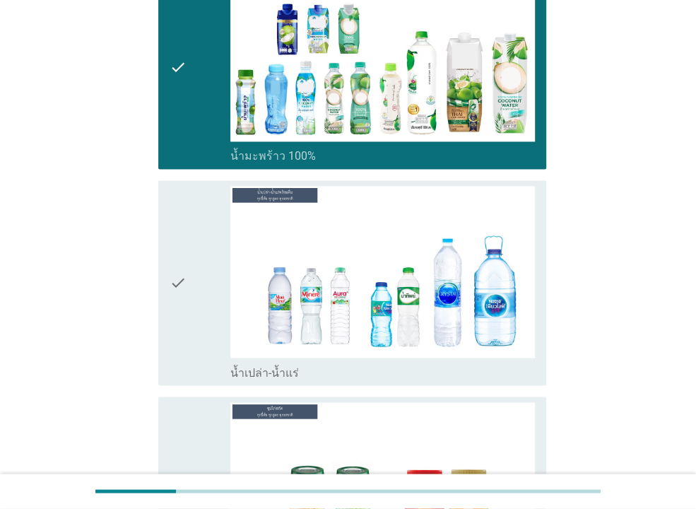
click at [185, 281] on icon "check" at bounding box center [178, 282] width 17 height 193
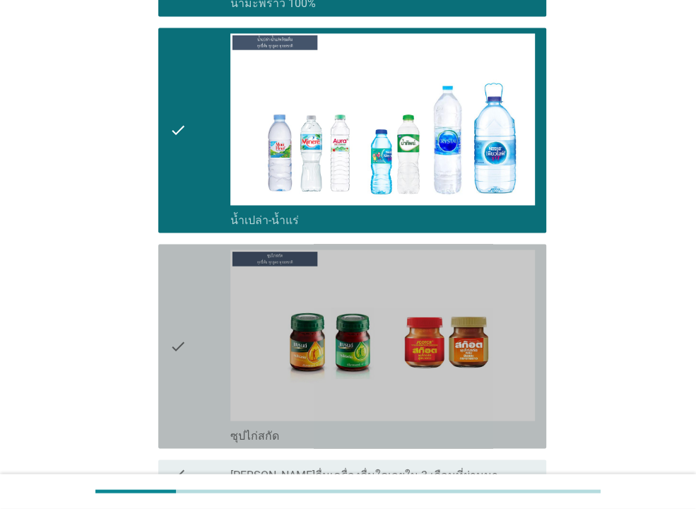
click at [165, 317] on div "check check_box ซุปไก่สกัด" at bounding box center [352, 346] width 388 height 204
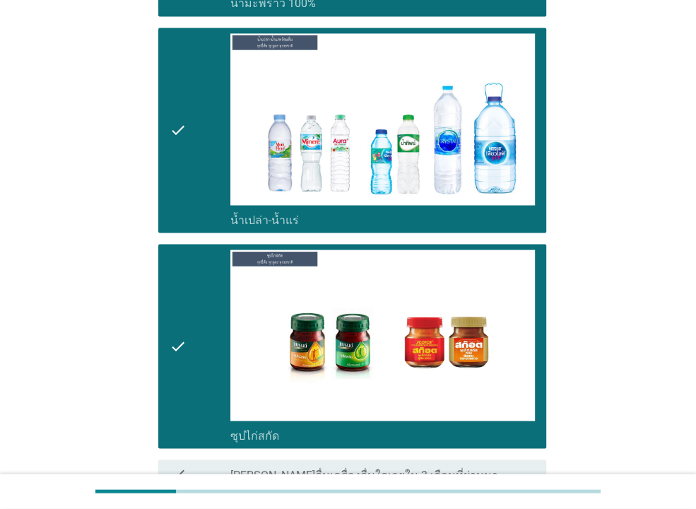
scroll to position [1336, 0]
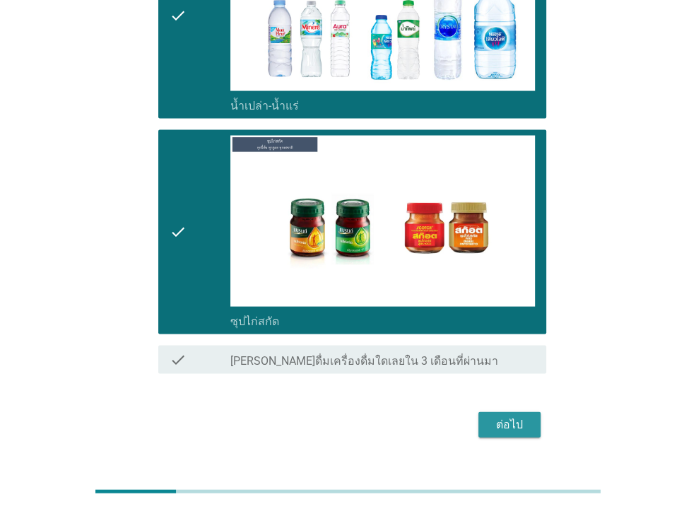
click at [515, 416] on div "ต่อไป" at bounding box center [510, 424] width 40 height 17
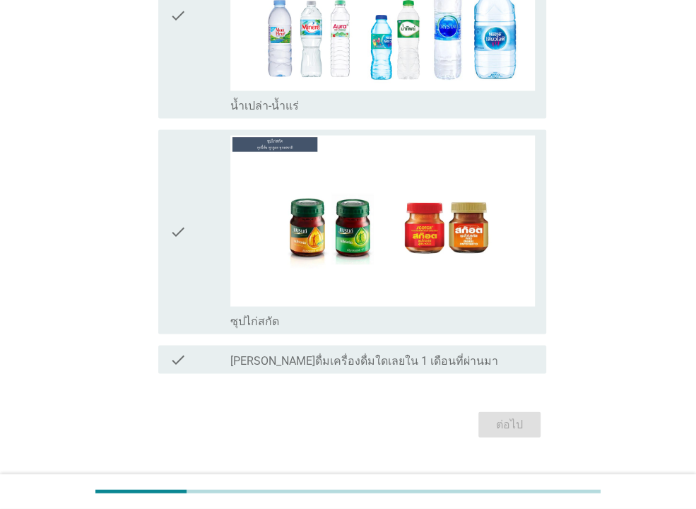
scroll to position [0, 0]
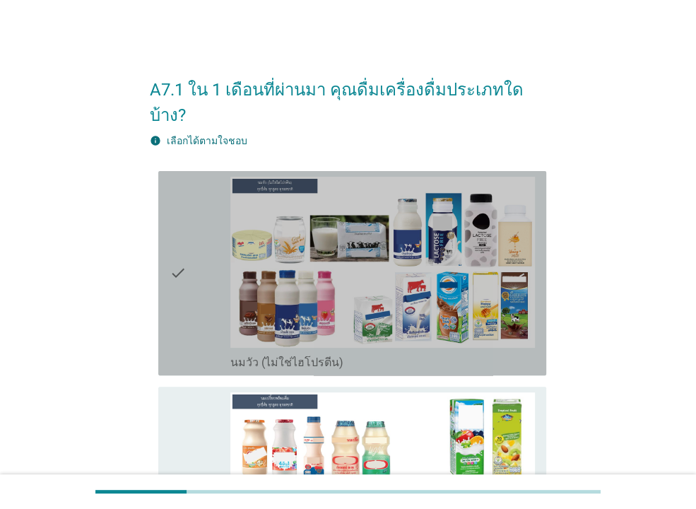
click at [187, 220] on icon "check" at bounding box center [178, 273] width 17 height 193
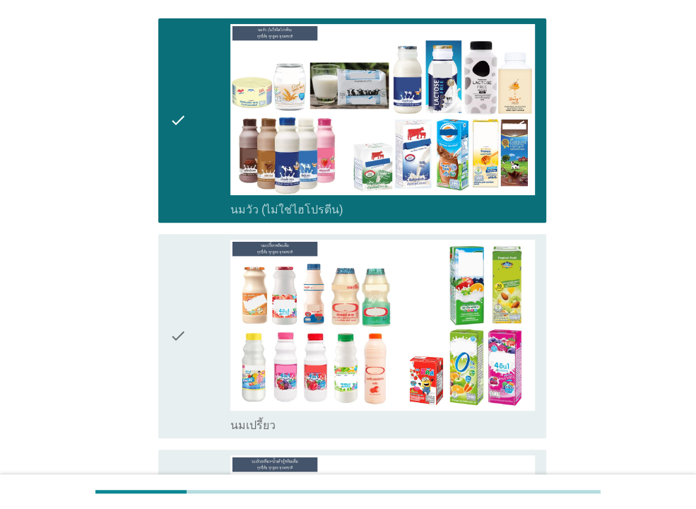
scroll to position [229, 0]
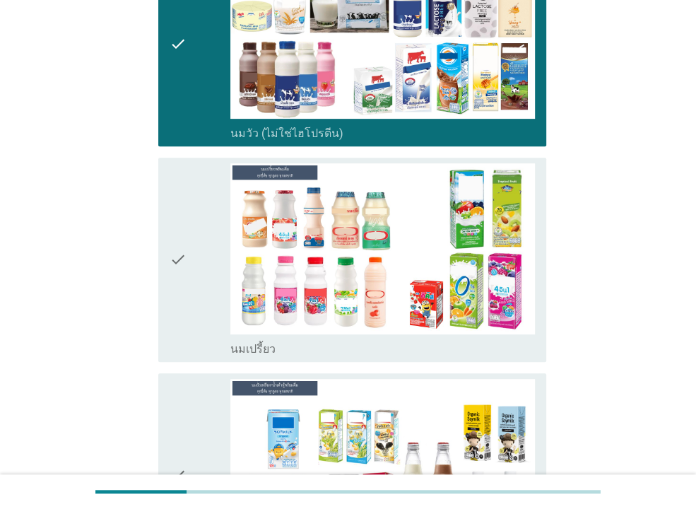
click at [186, 257] on icon "check" at bounding box center [178, 259] width 17 height 193
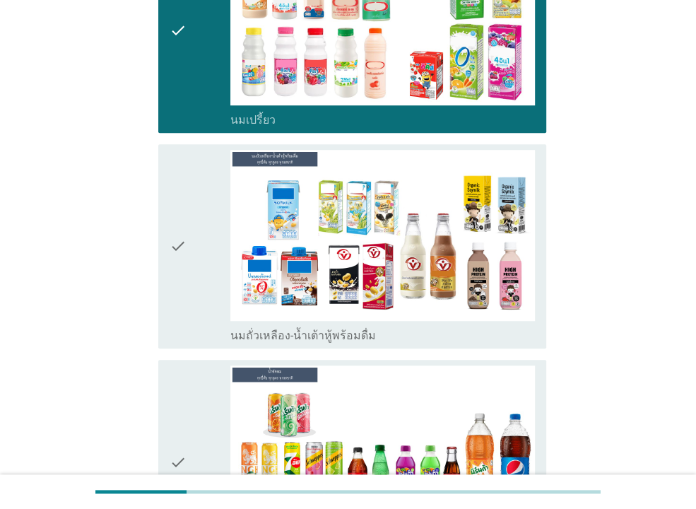
click at [195, 268] on div "check" at bounding box center [200, 246] width 61 height 193
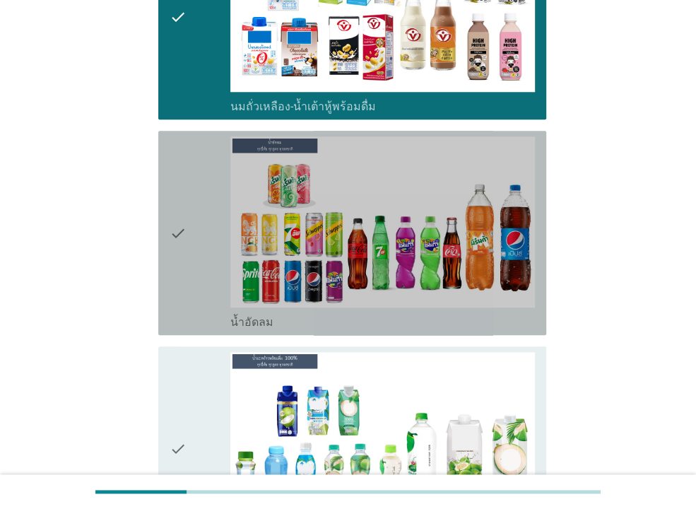
click at [186, 269] on icon "check" at bounding box center [178, 232] width 17 height 193
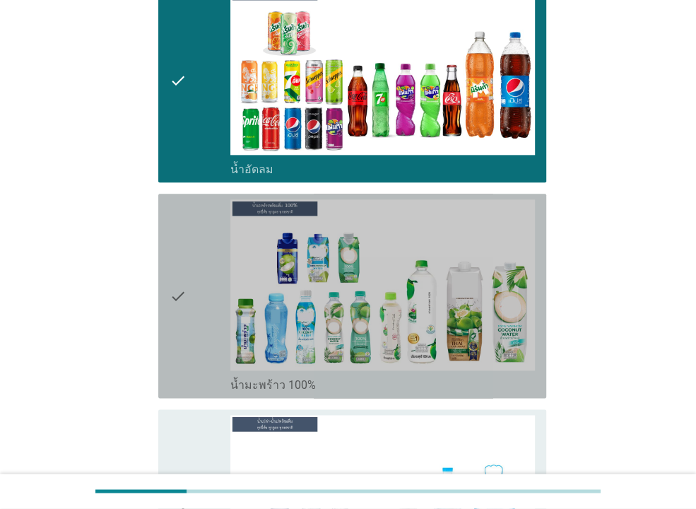
click at [201, 280] on div "check" at bounding box center [200, 295] width 61 height 193
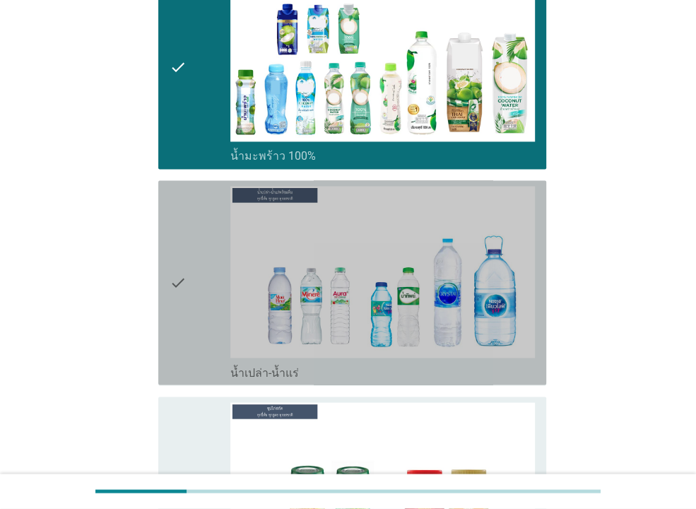
click at [178, 276] on icon "check" at bounding box center [178, 282] width 17 height 193
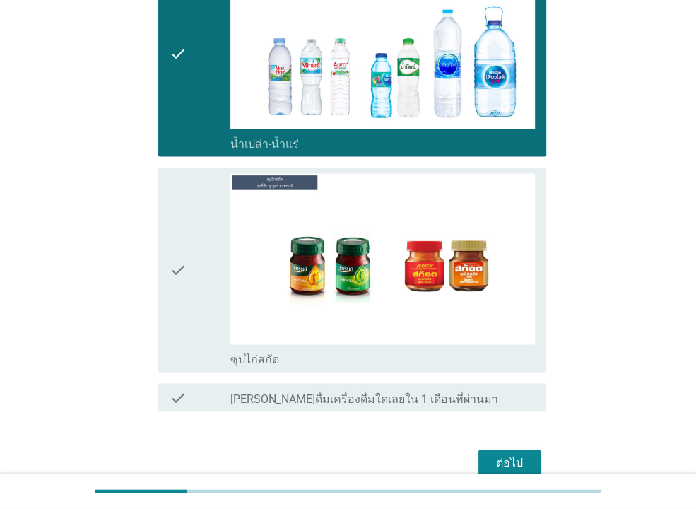
scroll to position [1336, 0]
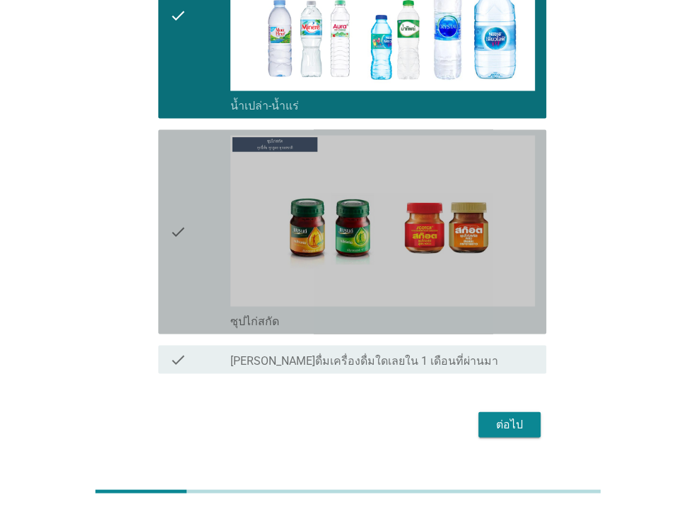
click at [184, 227] on icon "check" at bounding box center [178, 231] width 17 height 193
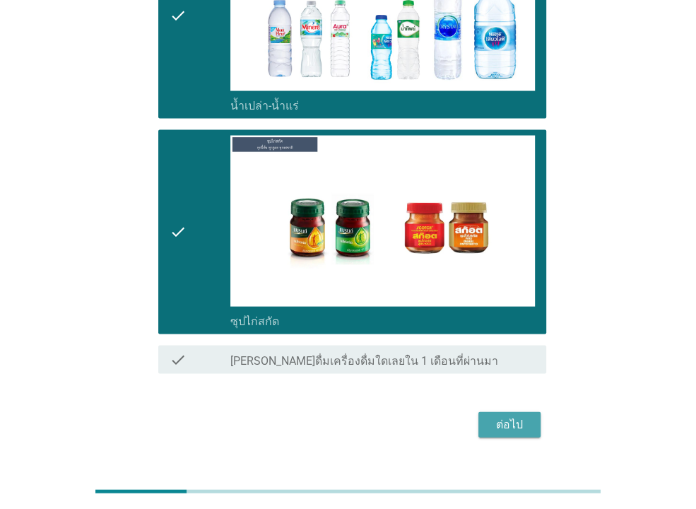
click at [509, 416] on div "ต่อไป" at bounding box center [510, 424] width 40 height 17
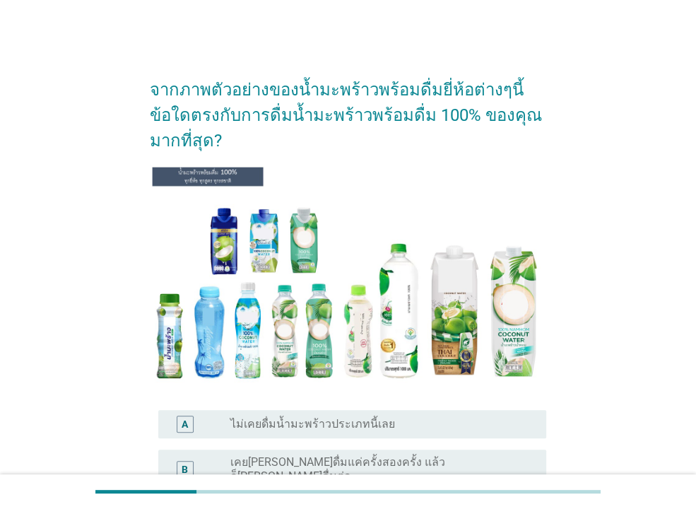
scroll to position [153, 0]
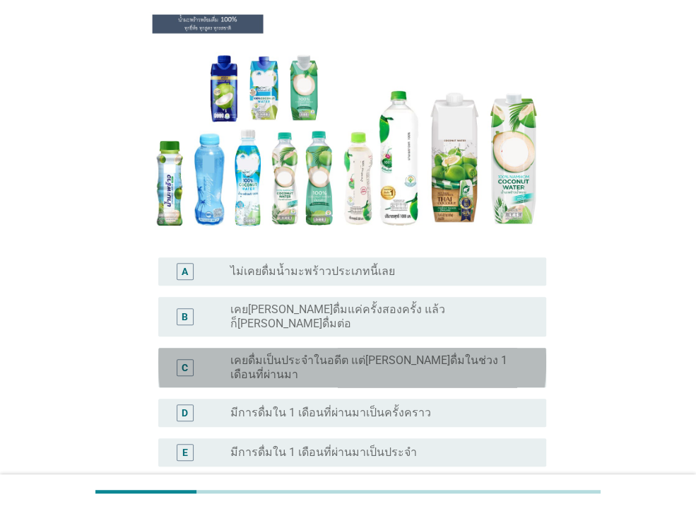
click at [324, 353] on label "เคยดื่มเป็นประจำในอดีต แต่[PERSON_NAME]ดื่มในช่วง 1 เดือนที่ผ่านมา" at bounding box center [376, 367] width 293 height 28
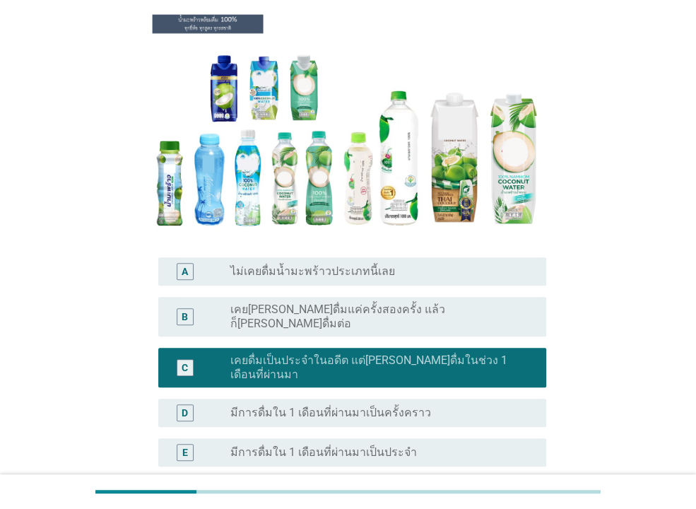
scroll to position [269, 0]
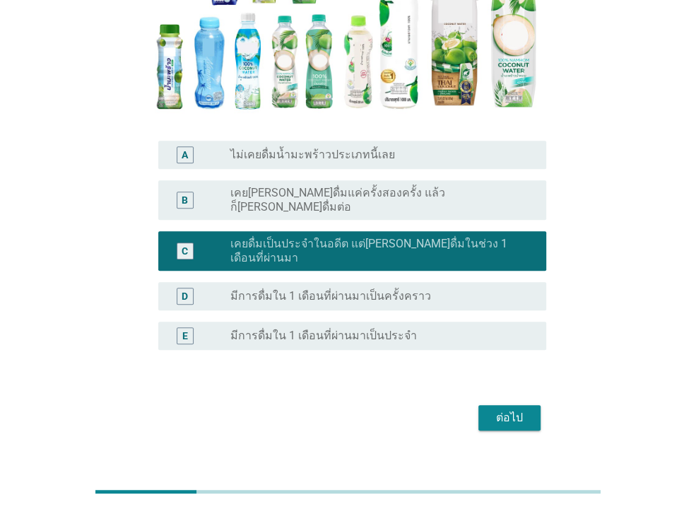
click at [481, 405] on button "ต่อไป" at bounding box center [510, 417] width 62 height 25
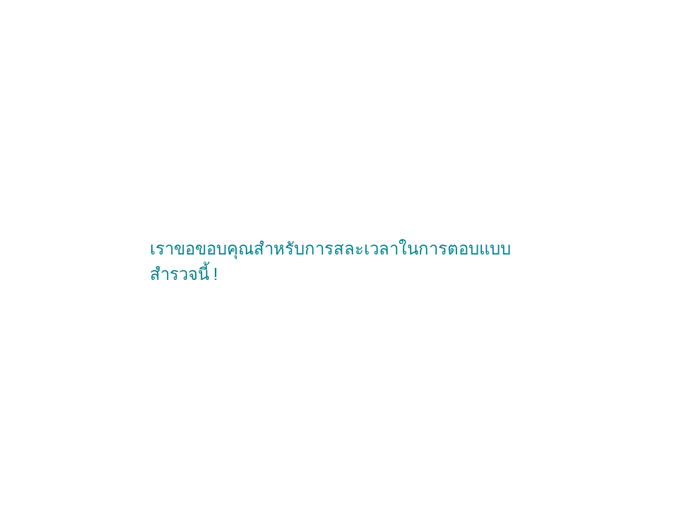
scroll to position [0, 0]
